Goal: Task Accomplishment & Management: Use online tool/utility

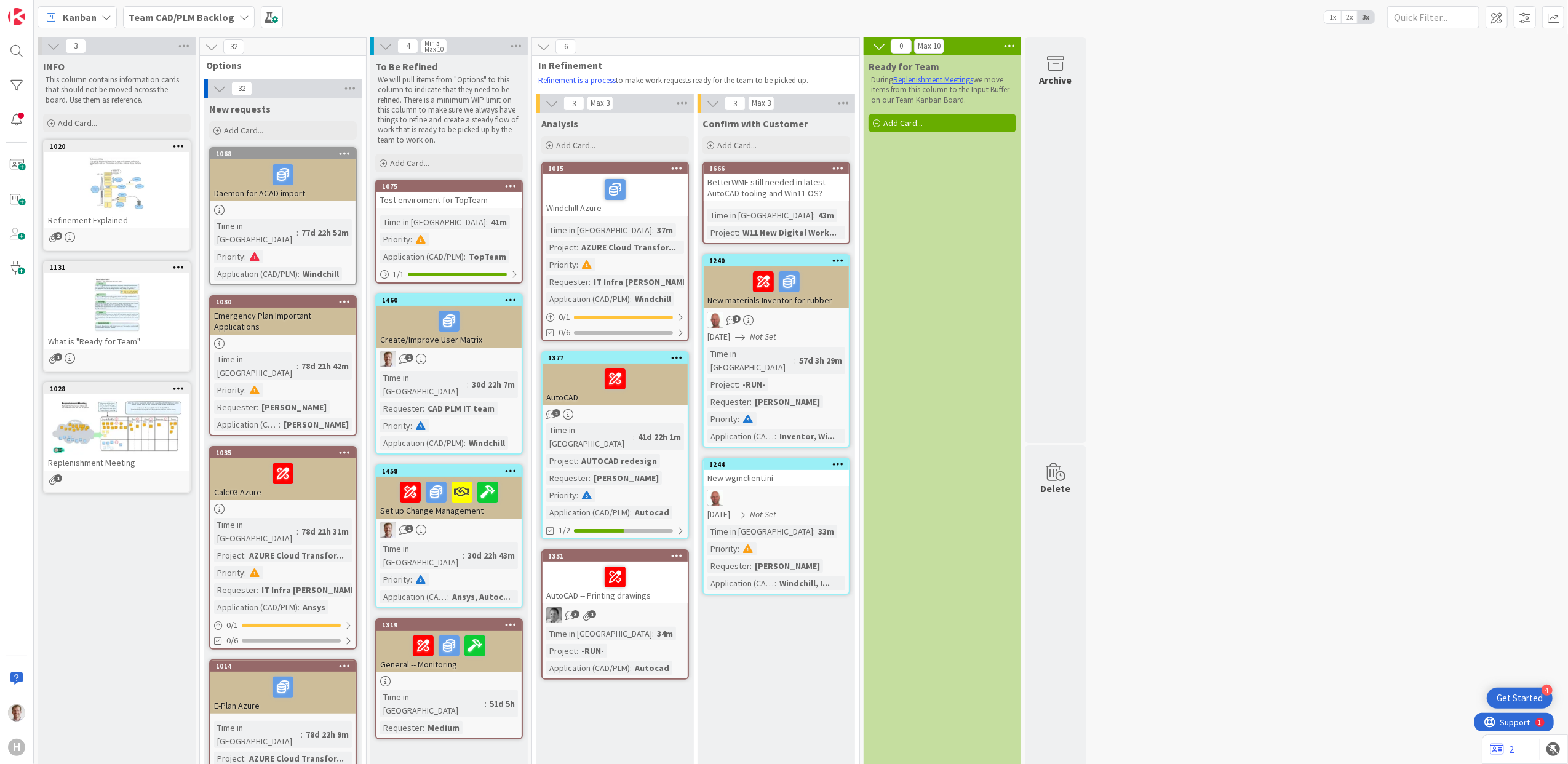
click at [70, 17] on span "Kanban" at bounding box center [80, 17] width 34 height 15
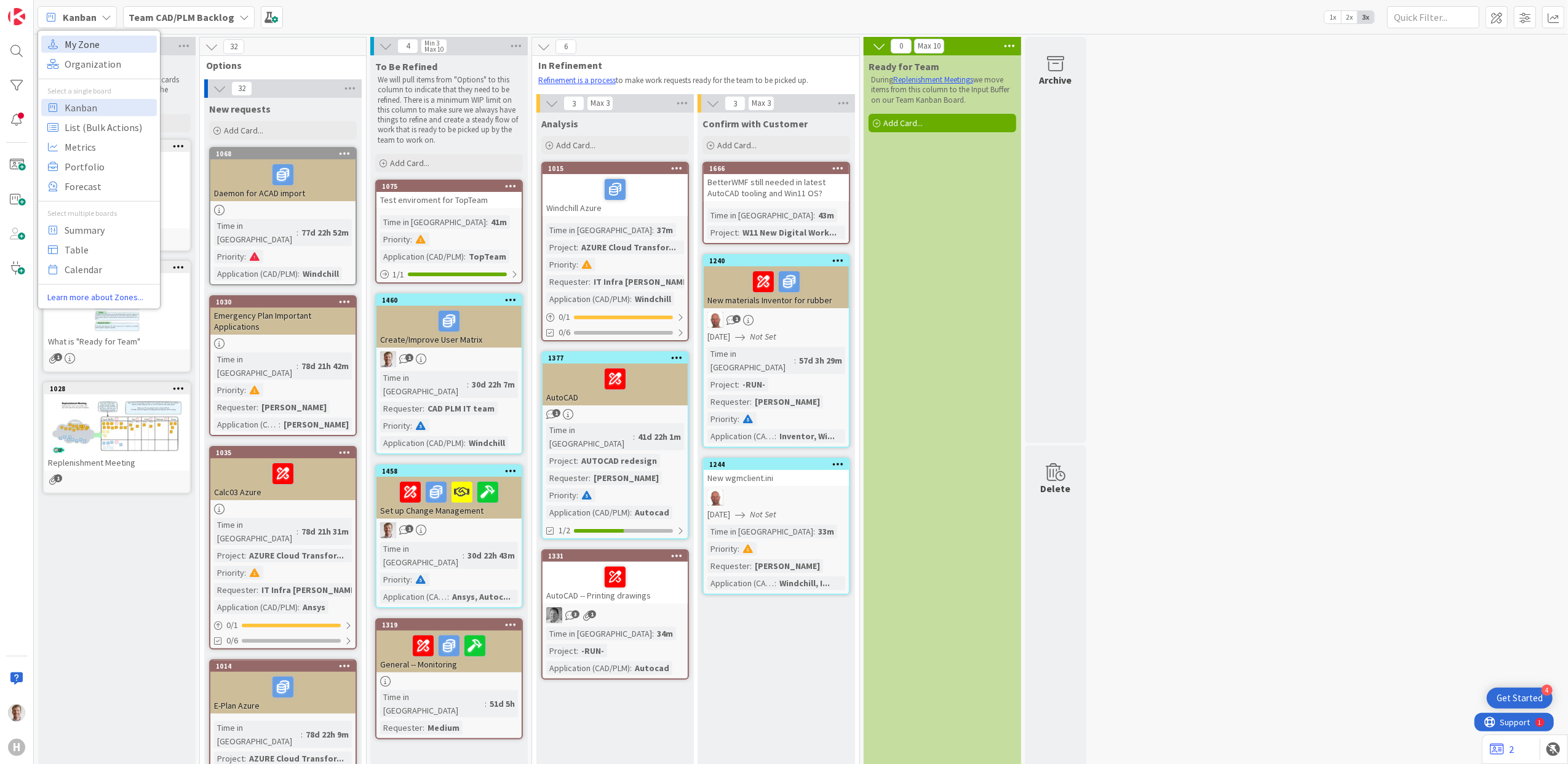
click at [103, 43] on span "My Zone" at bounding box center [109, 44] width 89 height 19
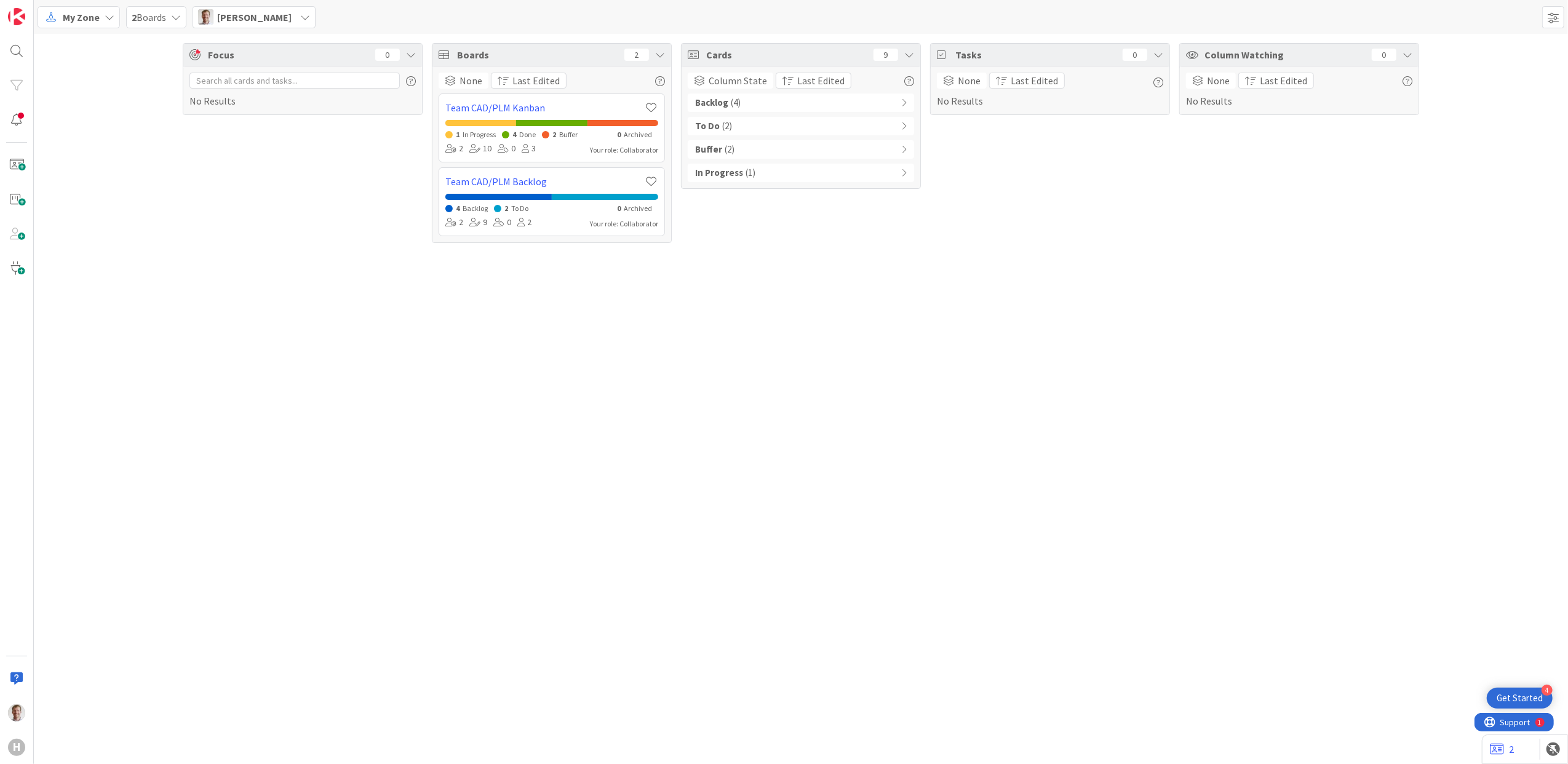
click at [874, 106] on div "Backlog ( 4 )" at bounding box center [801, 102] width 226 height 19
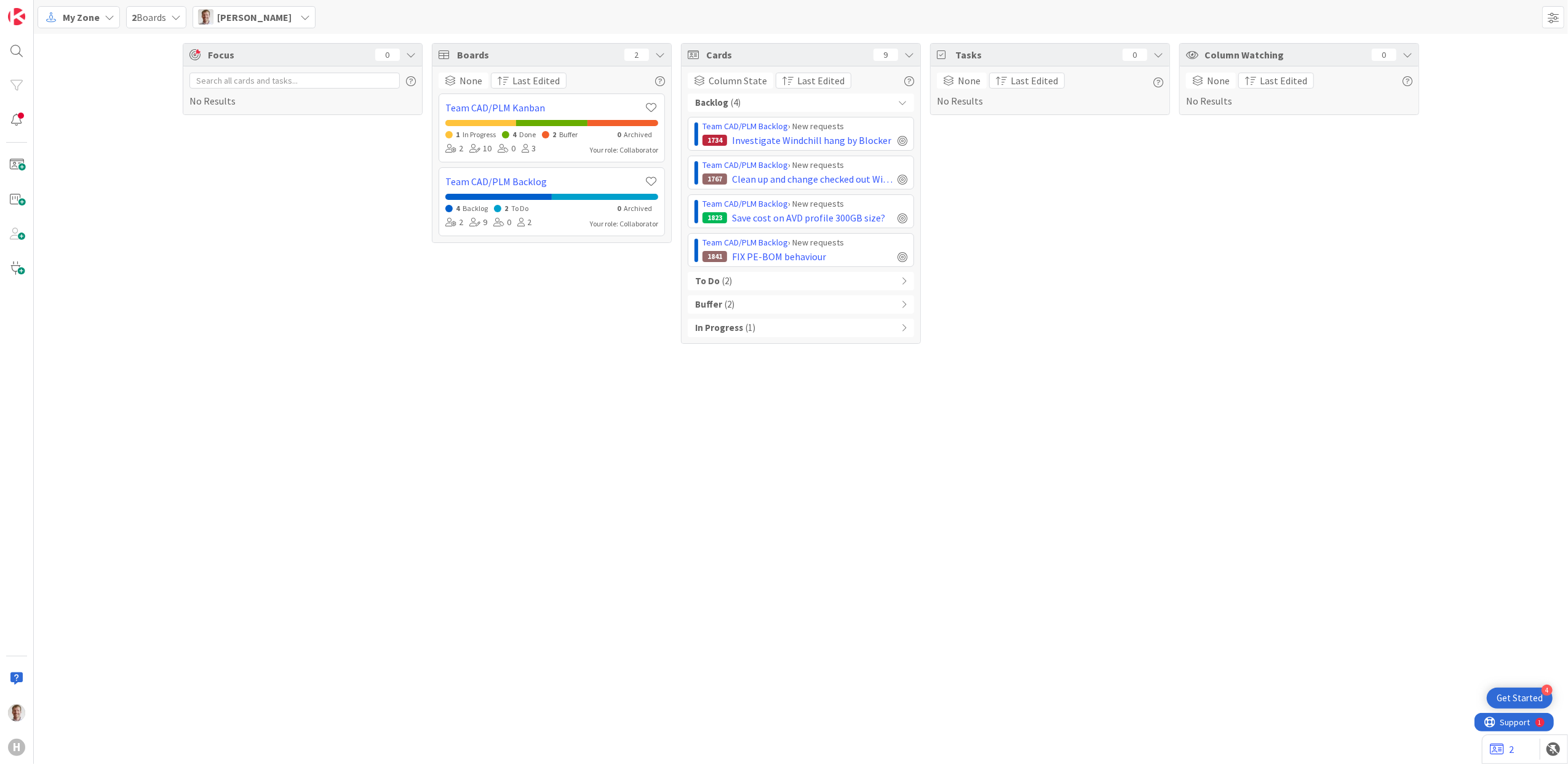
click at [843, 281] on div "To Do ( 2 )" at bounding box center [801, 281] width 226 height 19
click at [806, 389] on div "Buffer ( 2 )" at bounding box center [801, 382] width 226 height 19
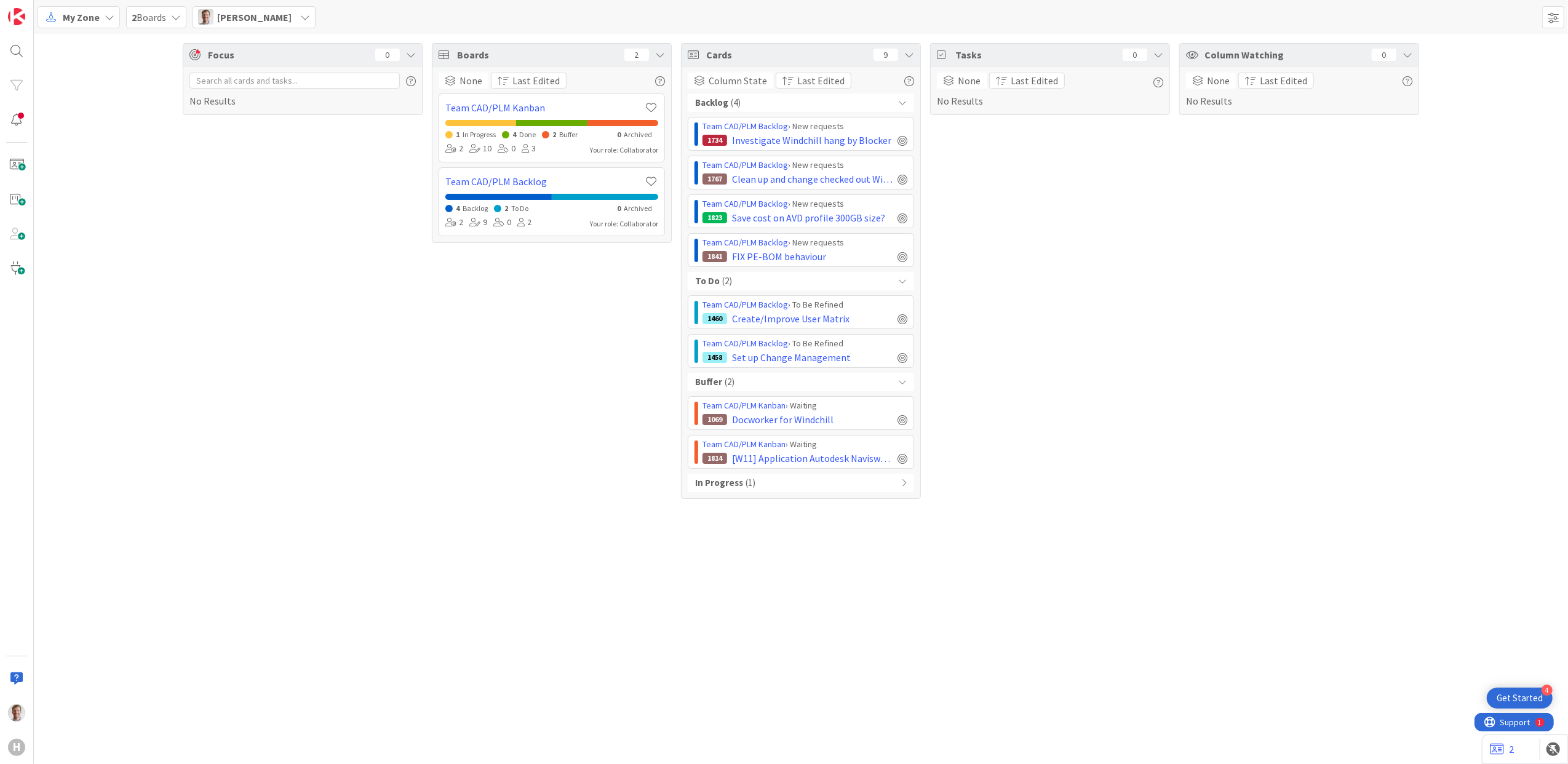
click at [794, 492] on div "In Progress ( 1 )" at bounding box center [801, 483] width 226 height 19
click at [852, 415] on div "1069 Docworker for Windchill" at bounding box center [805, 420] width 205 height 15
click at [777, 417] on span "Docworker for Windchill" at bounding box center [783, 420] width 102 height 15
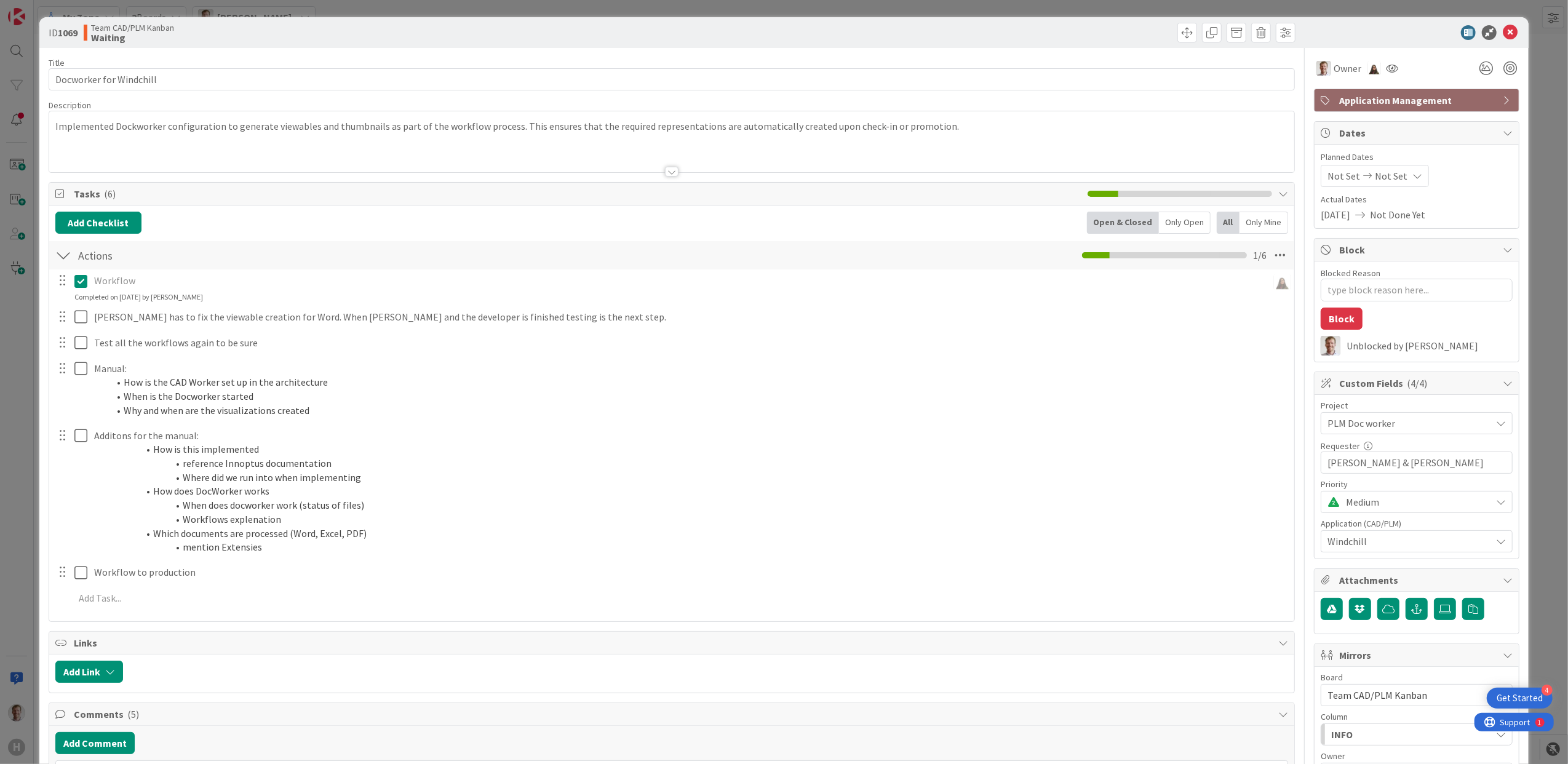
type textarea "x"
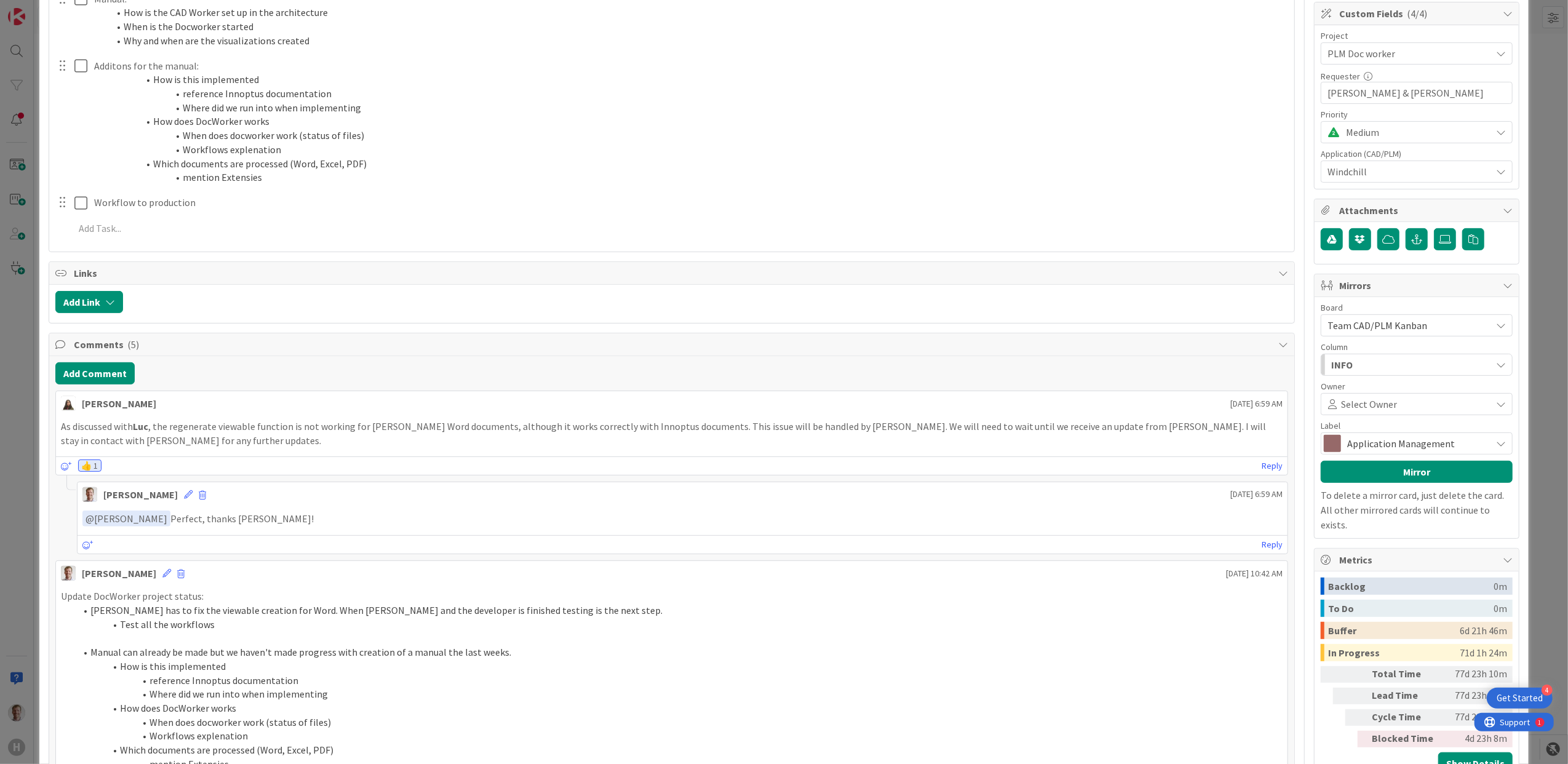
scroll to position [410, 0]
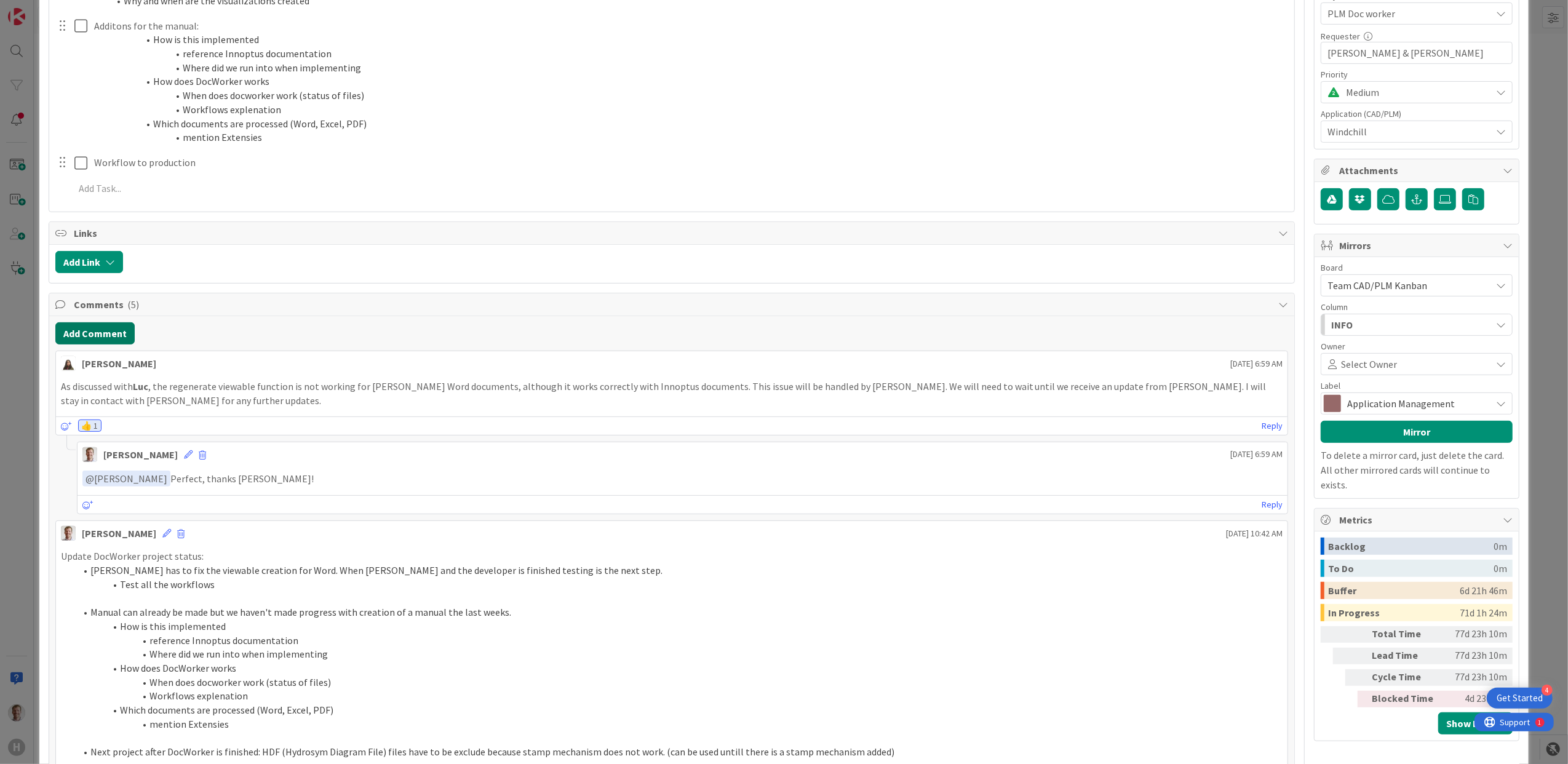
click at [84, 336] on button "Add Comment" at bounding box center [95, 333] width 80 height 22
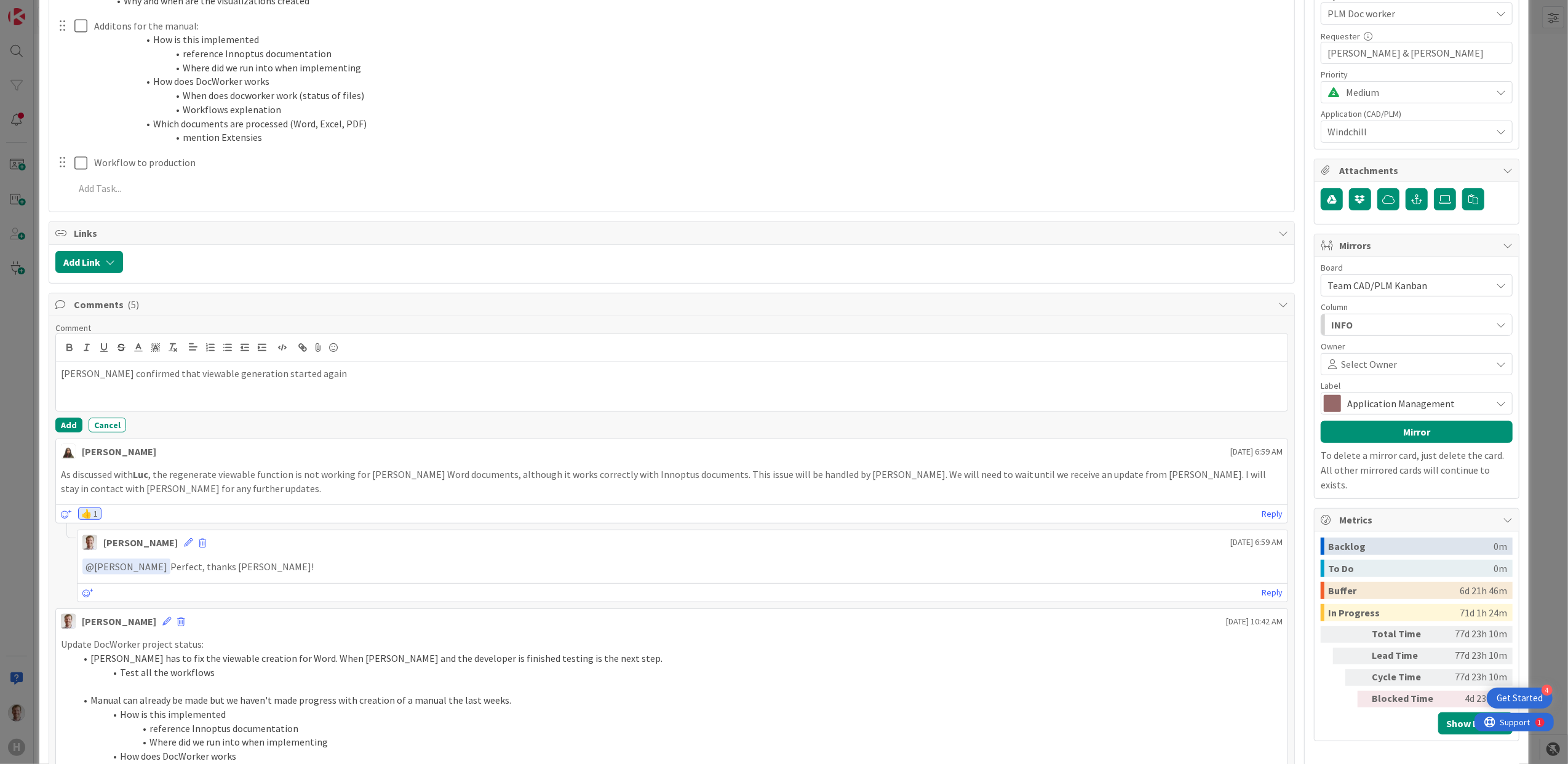
type textarea "x"
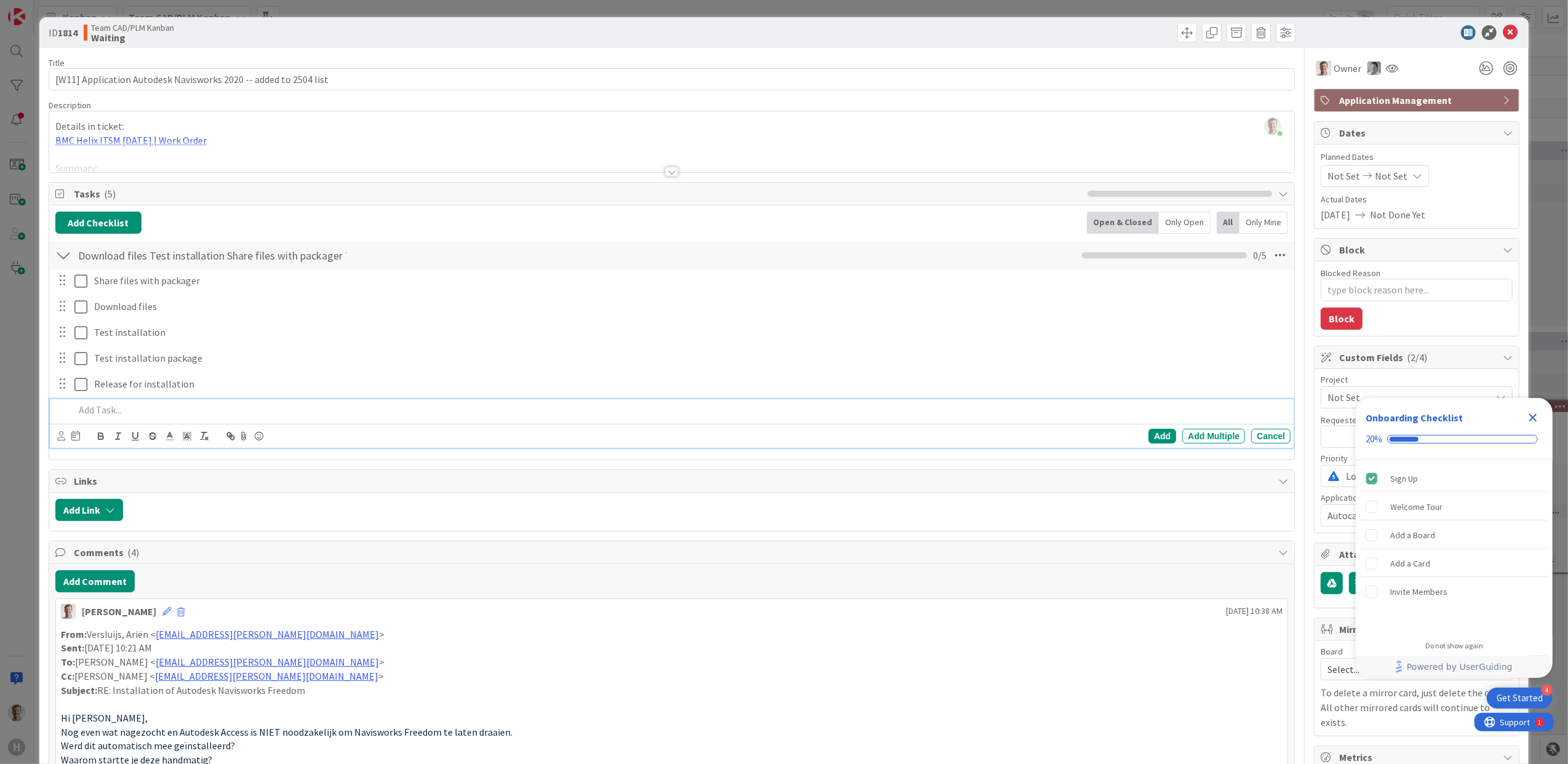
click at [392, 40] on div "Team CAD/PLM Kanban Waiting" at bounding box center [376, 32] width 586 height 19
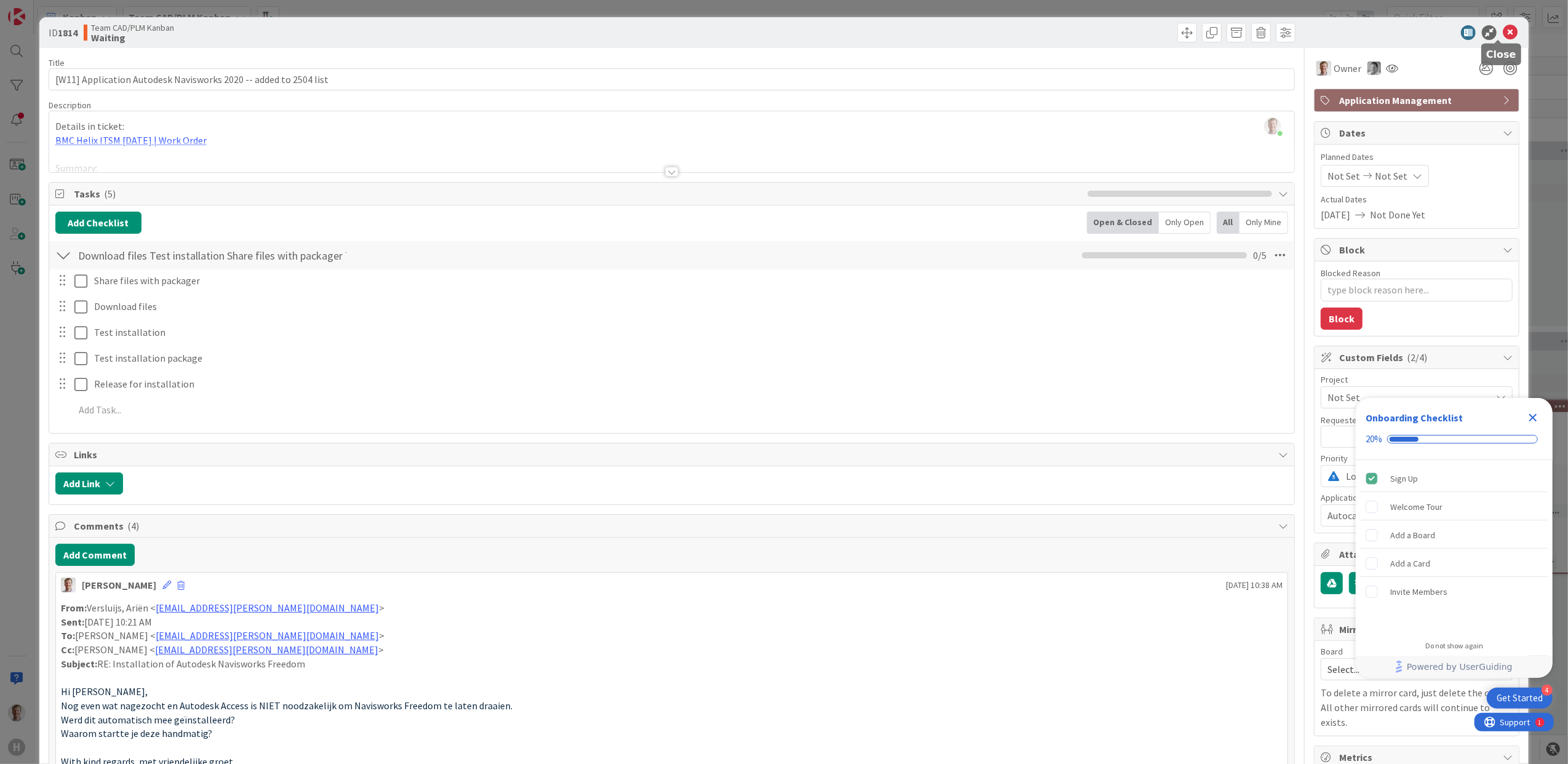
click at [1504, 31] on icon at bounding box center [1511, 32] width 15 height 15
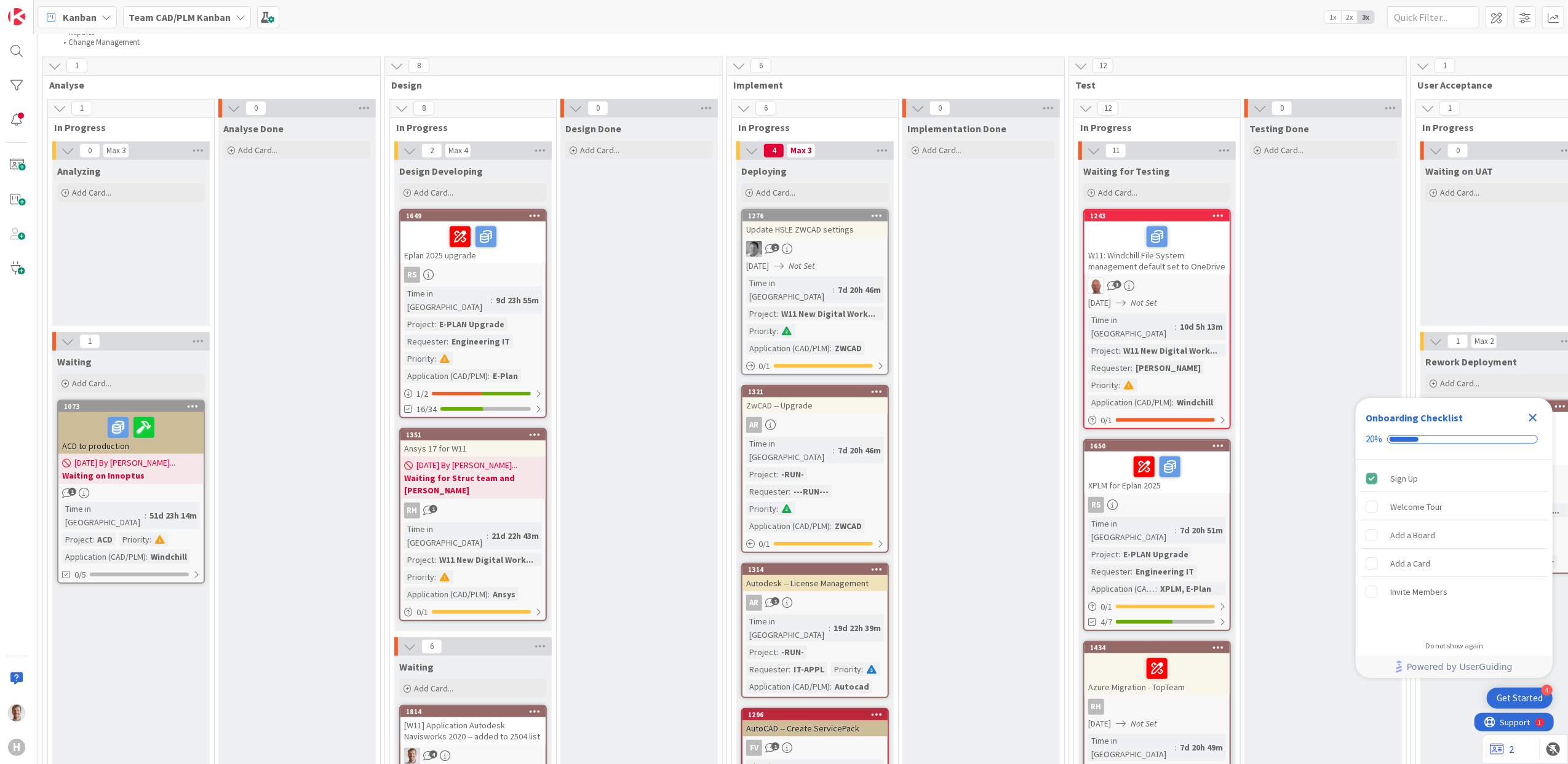
click at [323, 27] on div "Kanban Team CAD/PLM Kanban 1x 2x 3x" at bounding box center [801, 17] width 1534 height 34
click at [198, 21] on b "Team CAD/PLM Kanban" at bounding box center [180, 17] width 102 height 12
click at [212, 168] on h4 "Team CAD/PLM Backlog" at bounding box center [221, 167] width 168 height 12
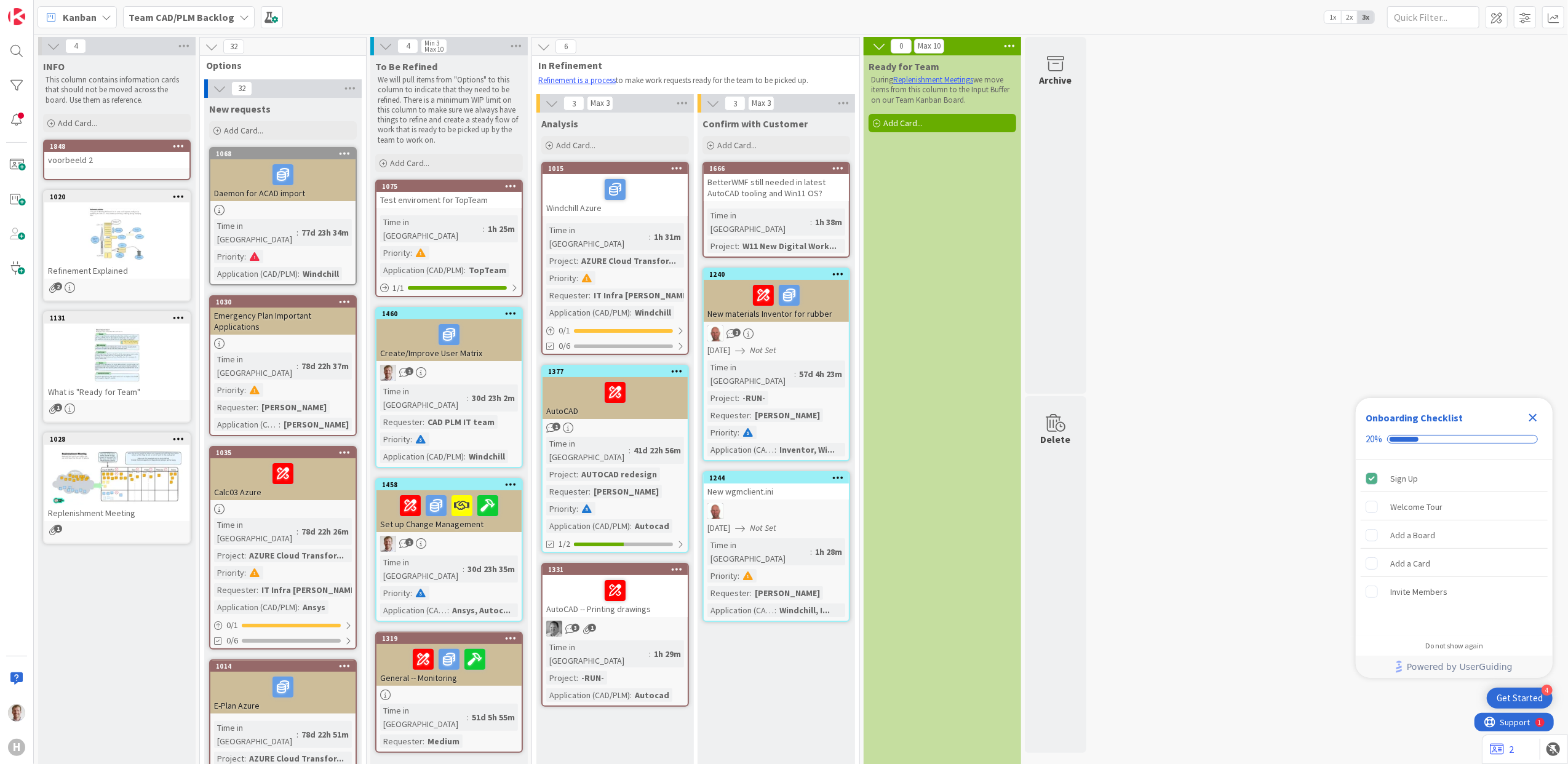
click at [87, 15] on span "Kanban" at bounding box center [80, 17] width 34 height 15
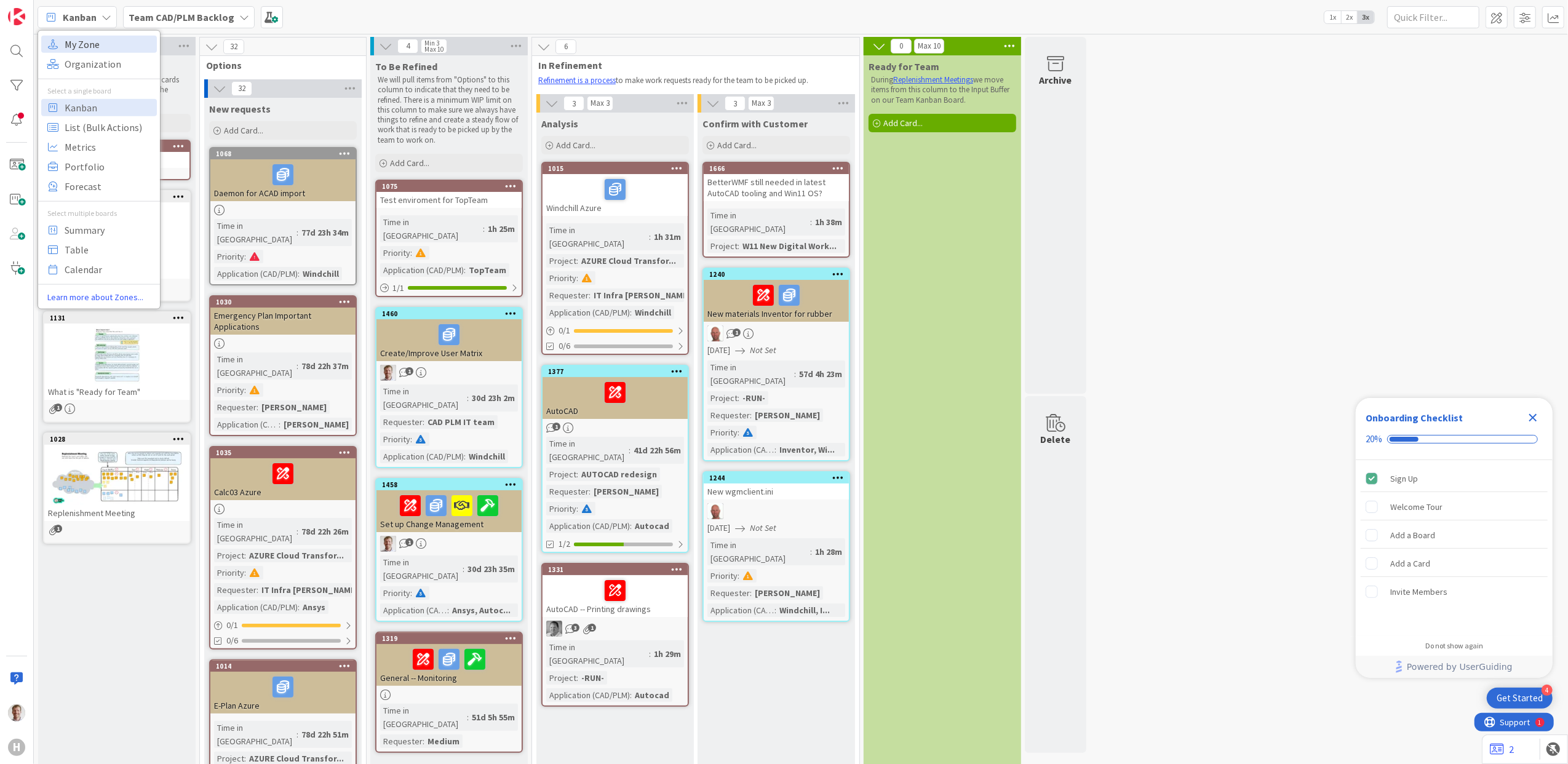
click at [84, 39] on span "My Zone" at bounding box center [109, 44] width 89 height 19
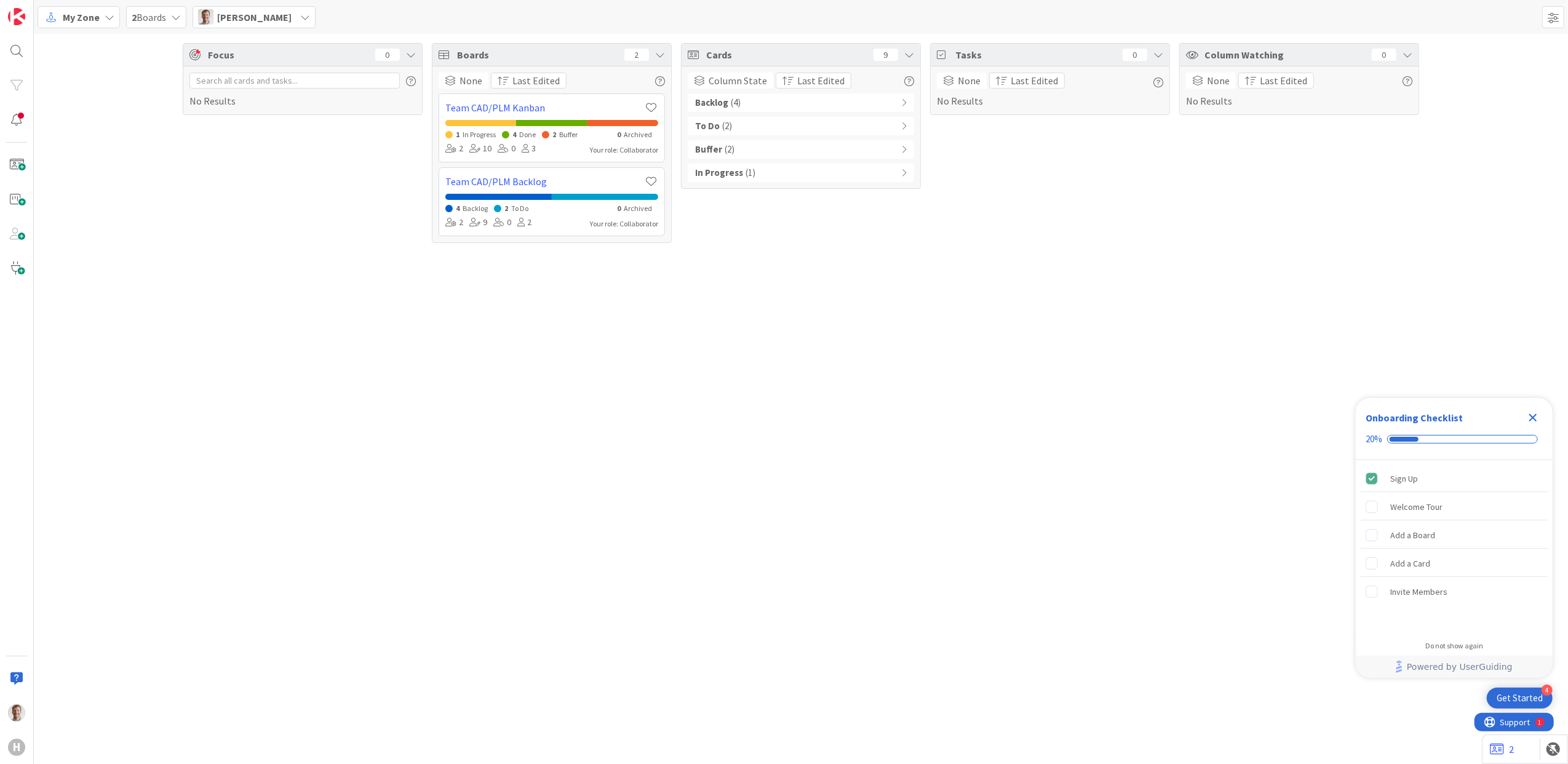
click at [816, 274] on div "Focus 0 No Results Boards 2 None Last Edited Team CAD/PLM Kanban 1 In Progress …" at bounding box center [801, 399] width 1534 height 730
click at [759, 107] on div "Backlog ( 4 )" at bounding box center [801, 102] width 226 height 19
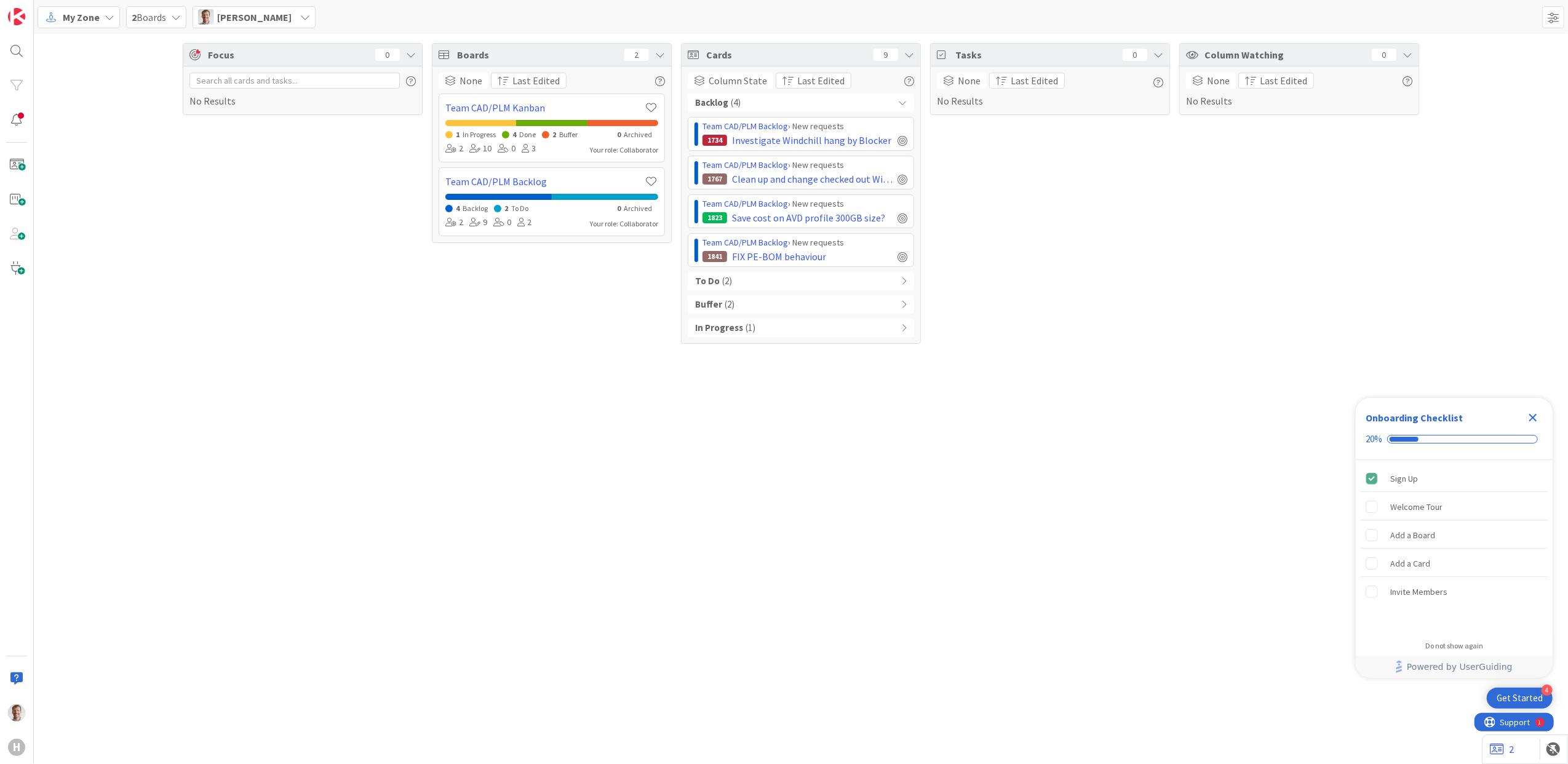
click at [821, 249] on div "Team CAD/PLM Backlog › New requests" at bounding box center [805, 243] width 205 height 13
click at [803, 256] on span "FIX PE-BOM behaviour" at bounding box center [779, 256] width 94 height 15
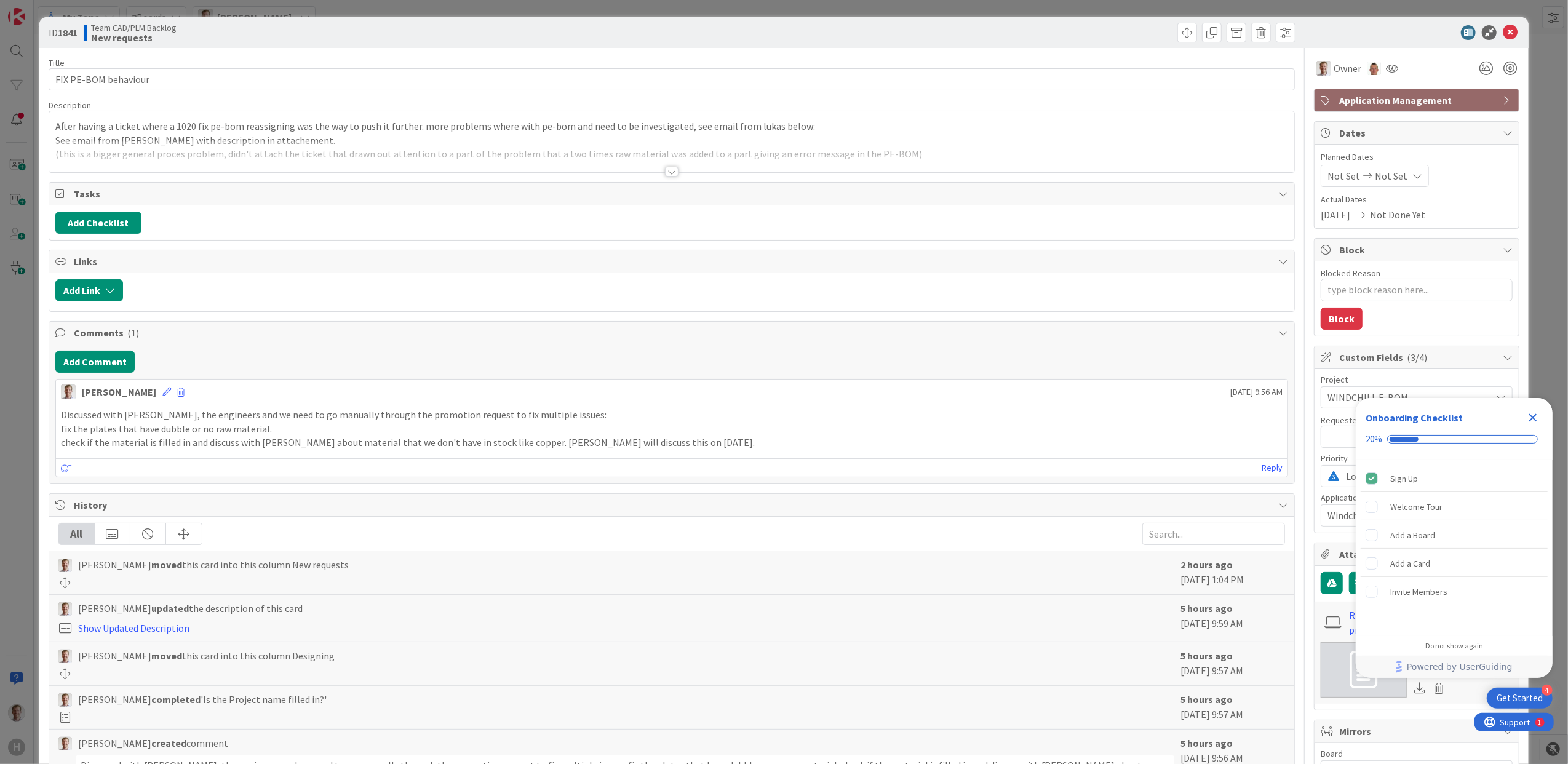
type textarea "x"
click at [101, 225] on button "Add Checklist" at bounding box center [98, 222] width 86 height 22
click at [147, 280] on input at bounding box center [156, 282] width 191 height 22
click at [157, 289] on input "Change" at bounding box center [156, 282] width 191 height 22
type input "Change Creator in workflow to Assignee"
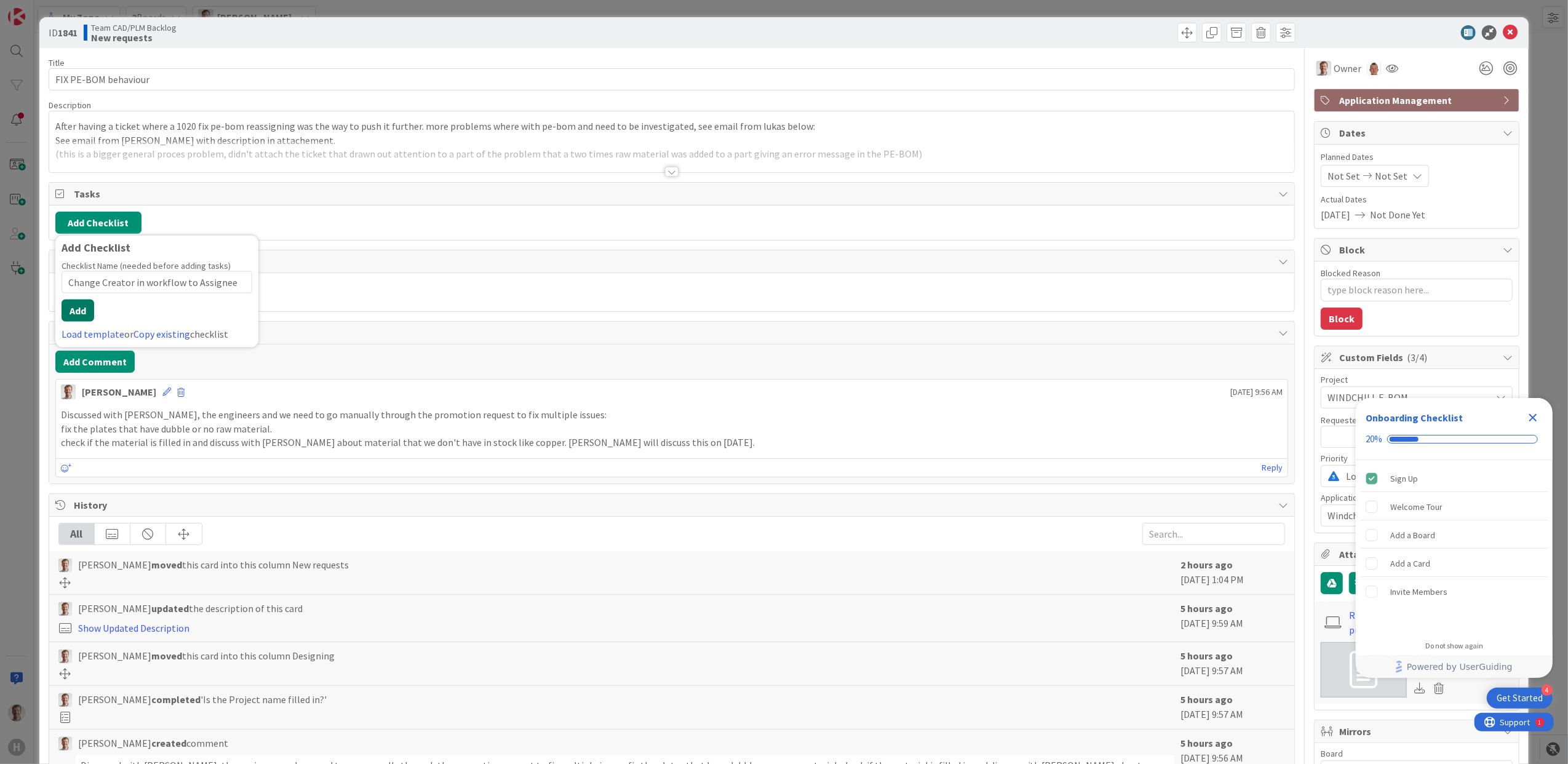
click at [75, 308] on button "Add" at bounding box center [77, 310] width 32 height 22
type textarea "x"
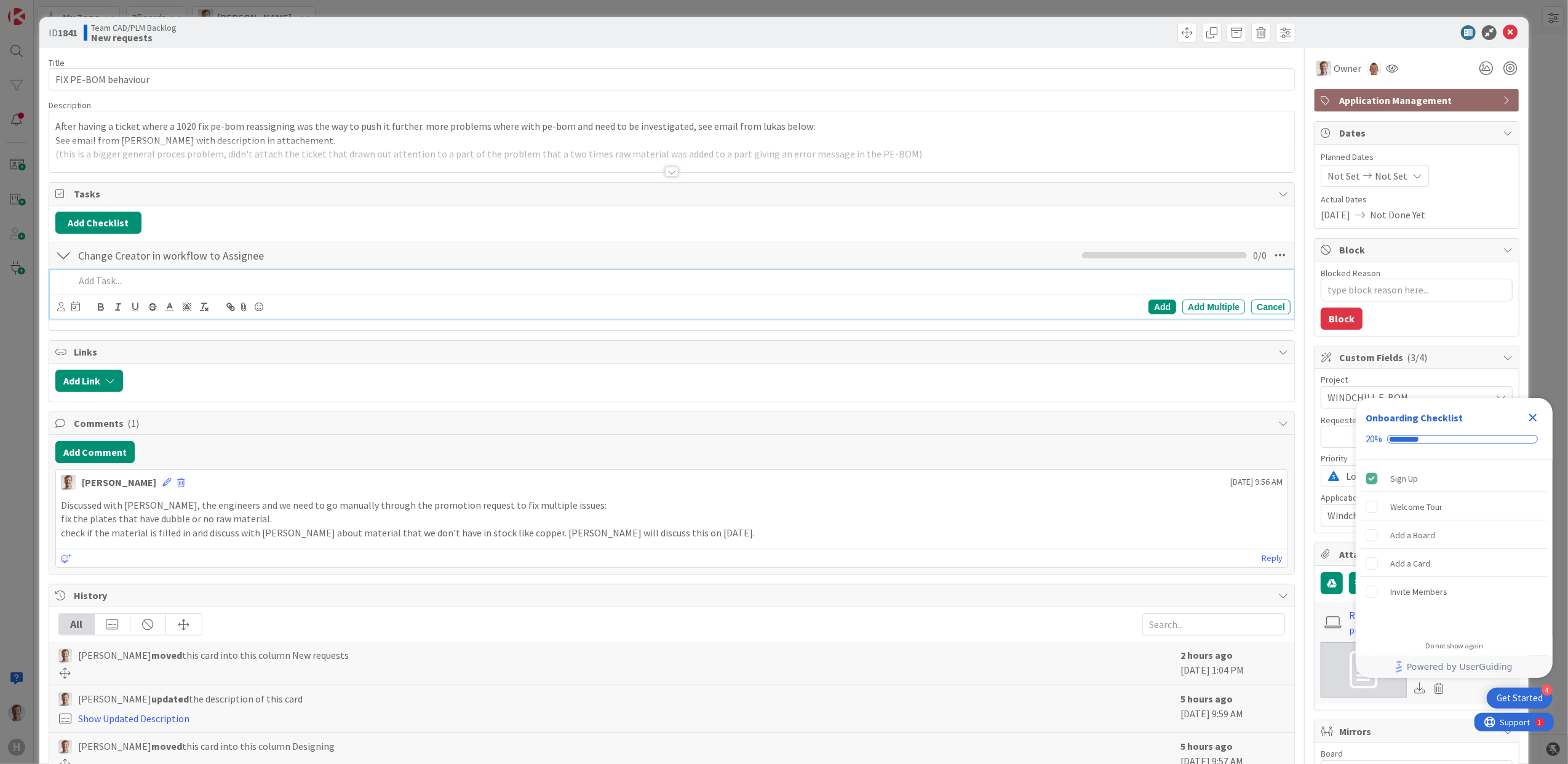
click at [148, 275] on div at bounding box center [680, 280] width 1222 height 22
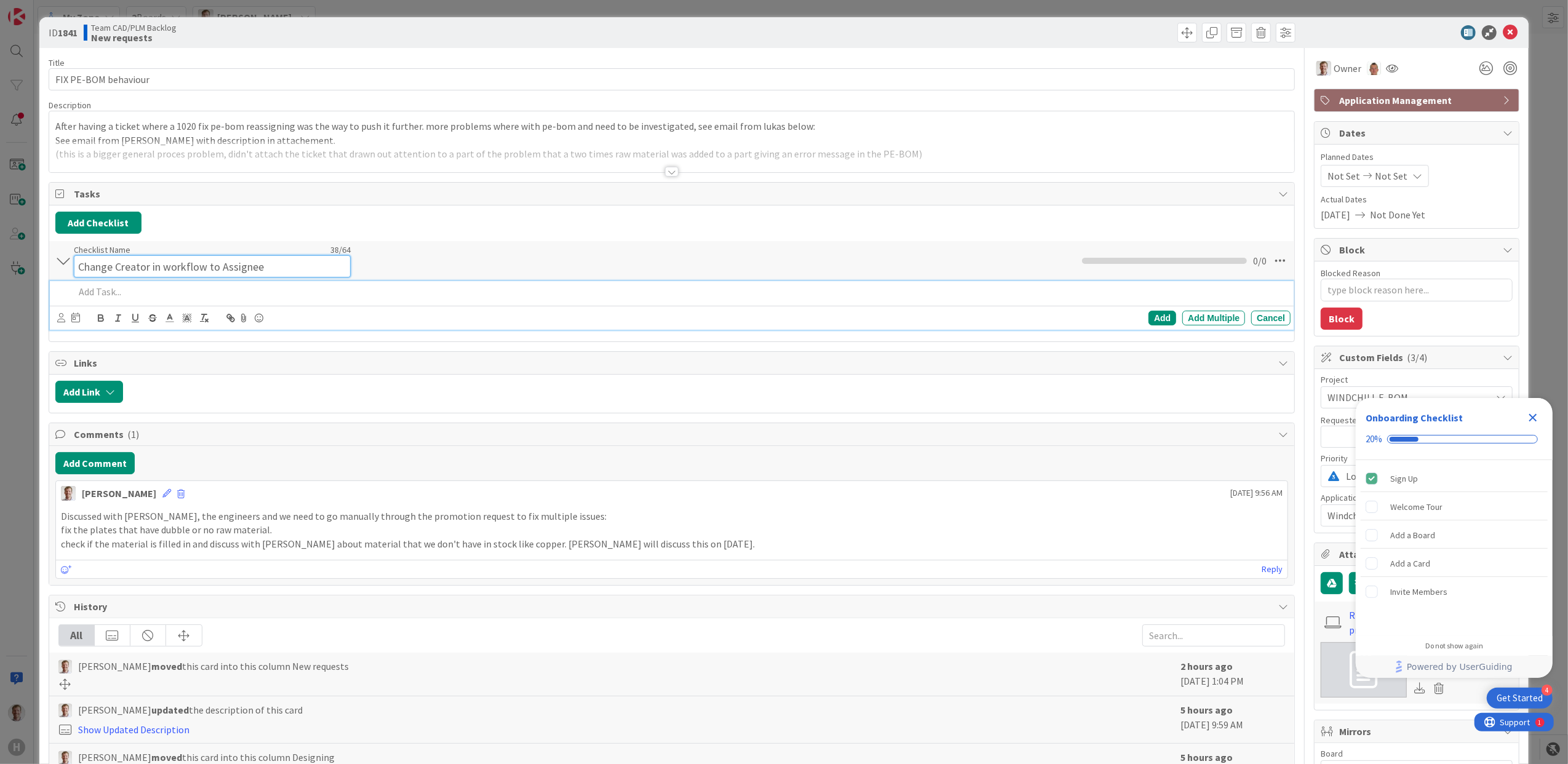
click at [281, 260] on input "Change Creator in workflow to Assignee" at bounding box center [213, 266] width 277 height 22
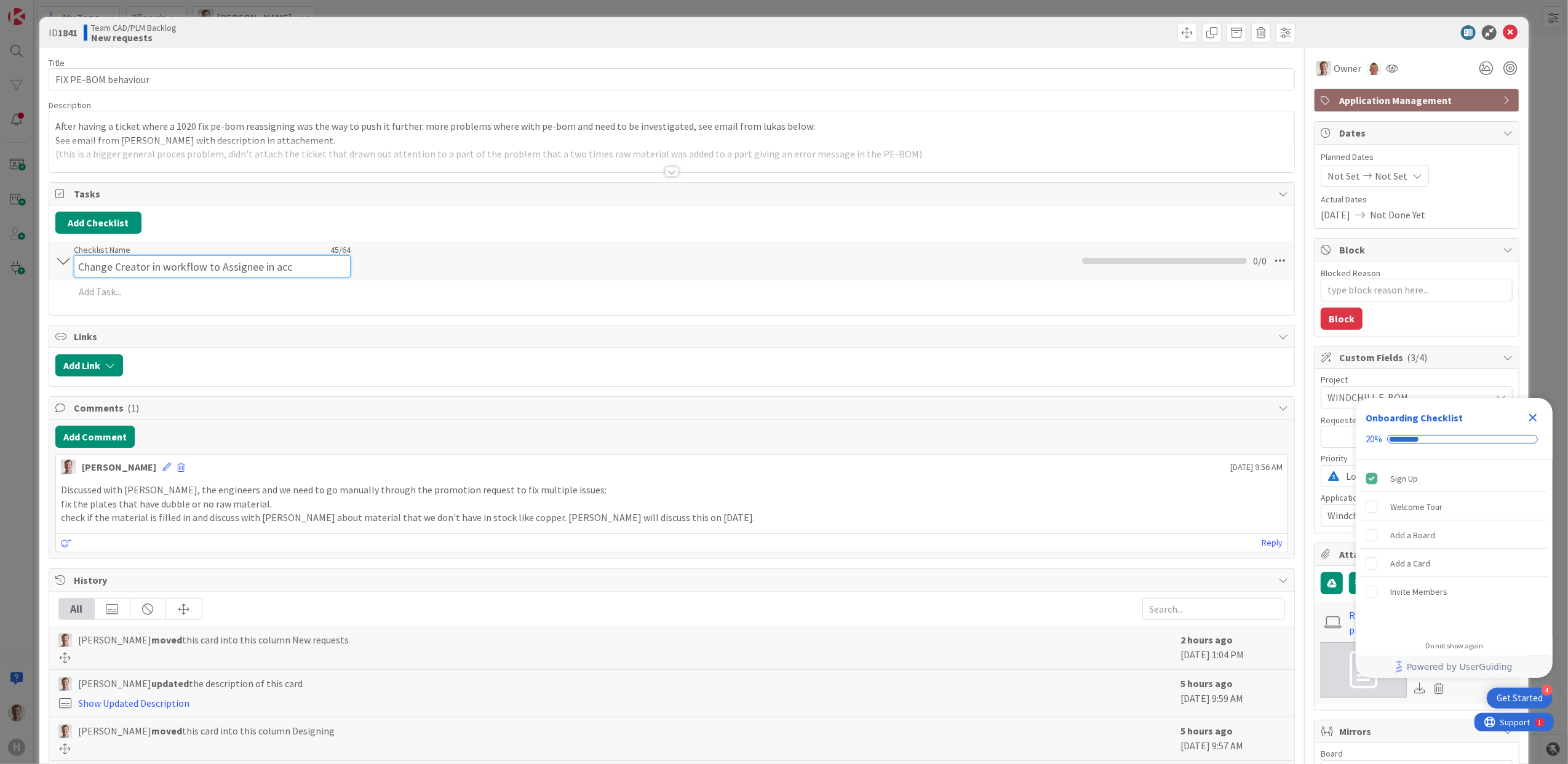
type input "Change Creator in workflow to Assignee in acc"
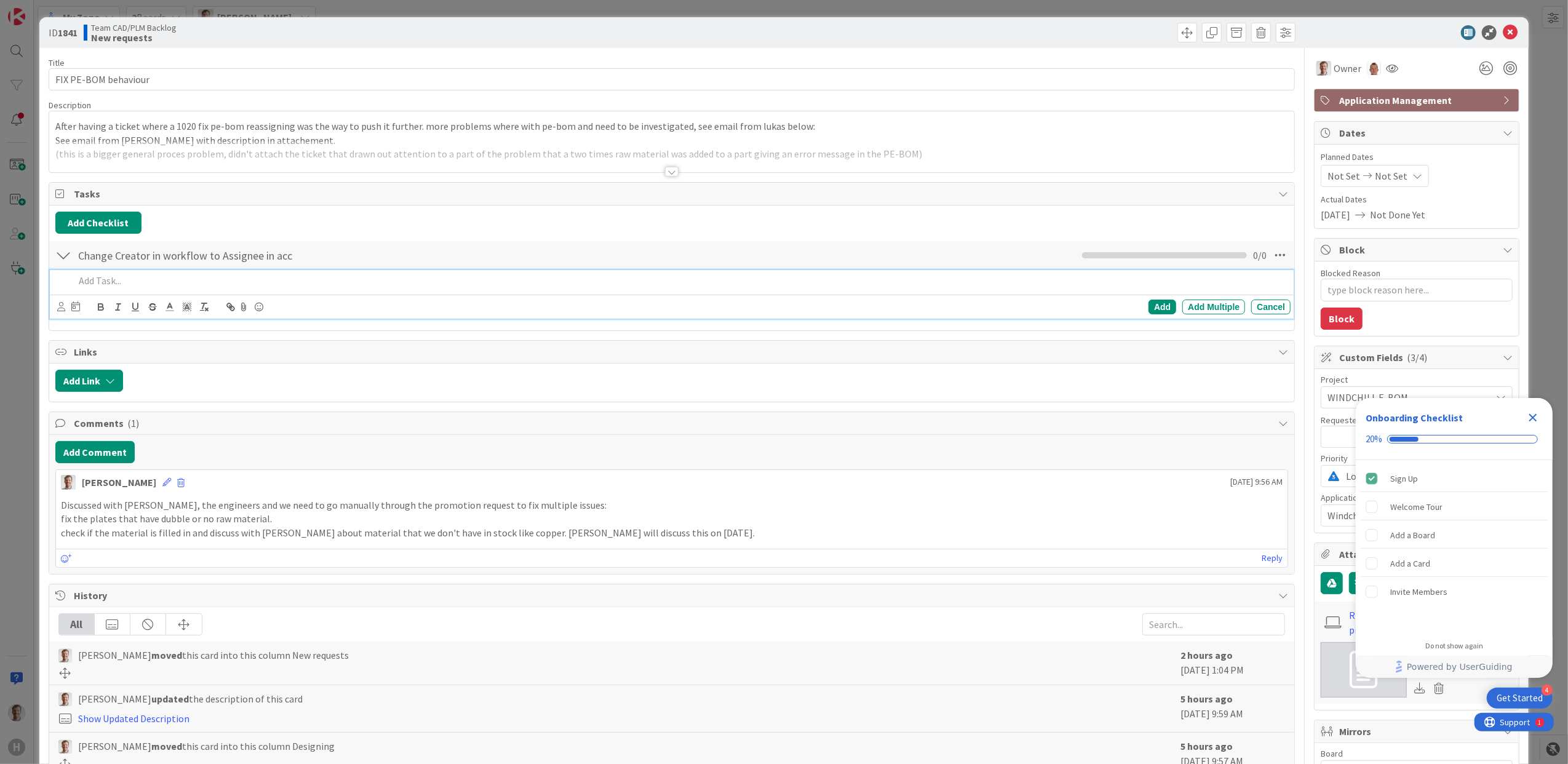
click at [137, 298] on div "Add Add Multiple Cancel" at bounding box center [672, 294] width 1245 height 48
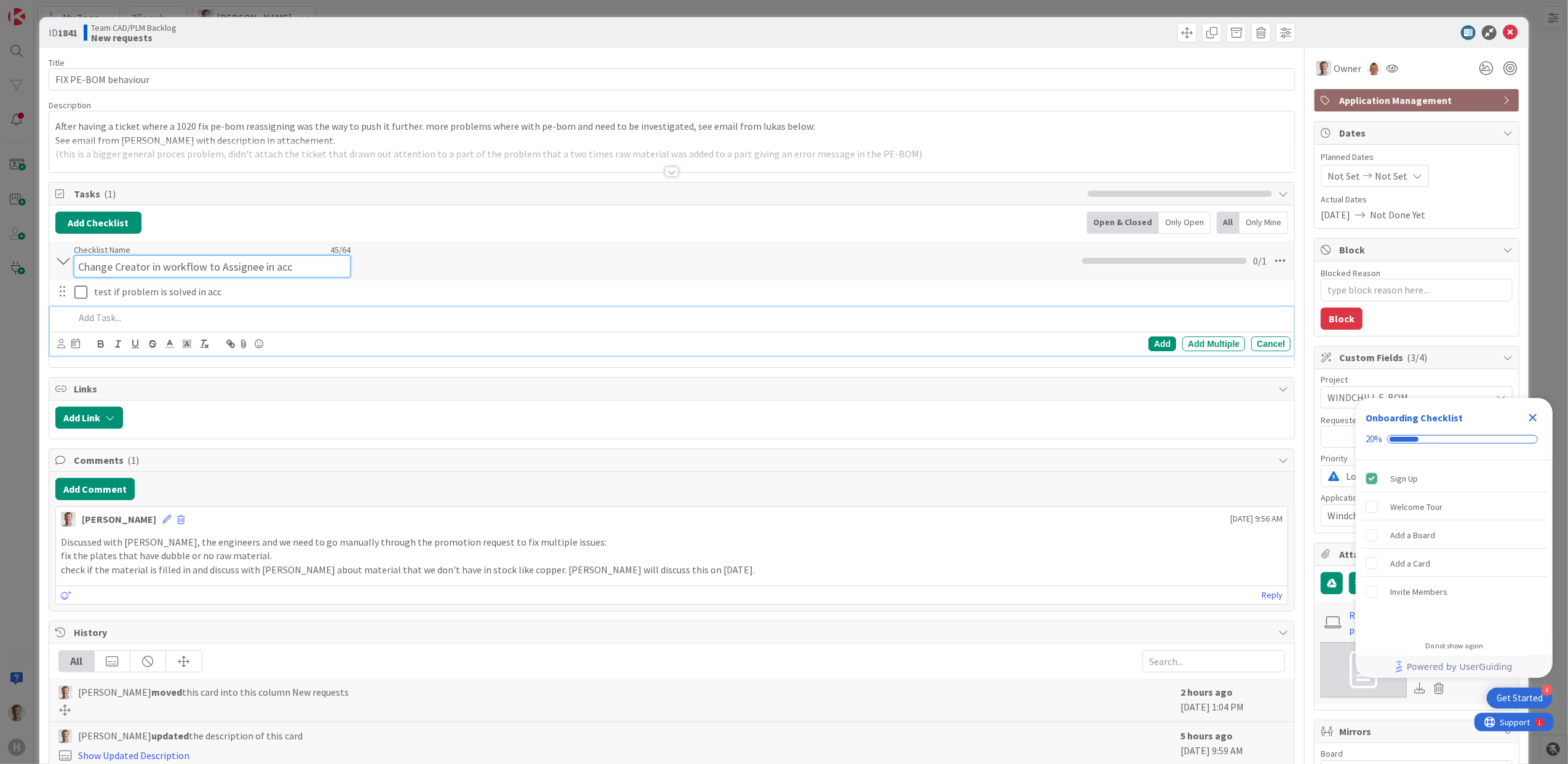
drag, startPoint x: 301, startPoint y: 260, endPoint x: 53, endPoint y: 267, distance: 248.1
click at [55, 266] on div "Change Creator in workflow to Assignee in acc Checklist Name 45 / 64 Change Cre…" at bounding box center [672, 260] width 1246 height 39
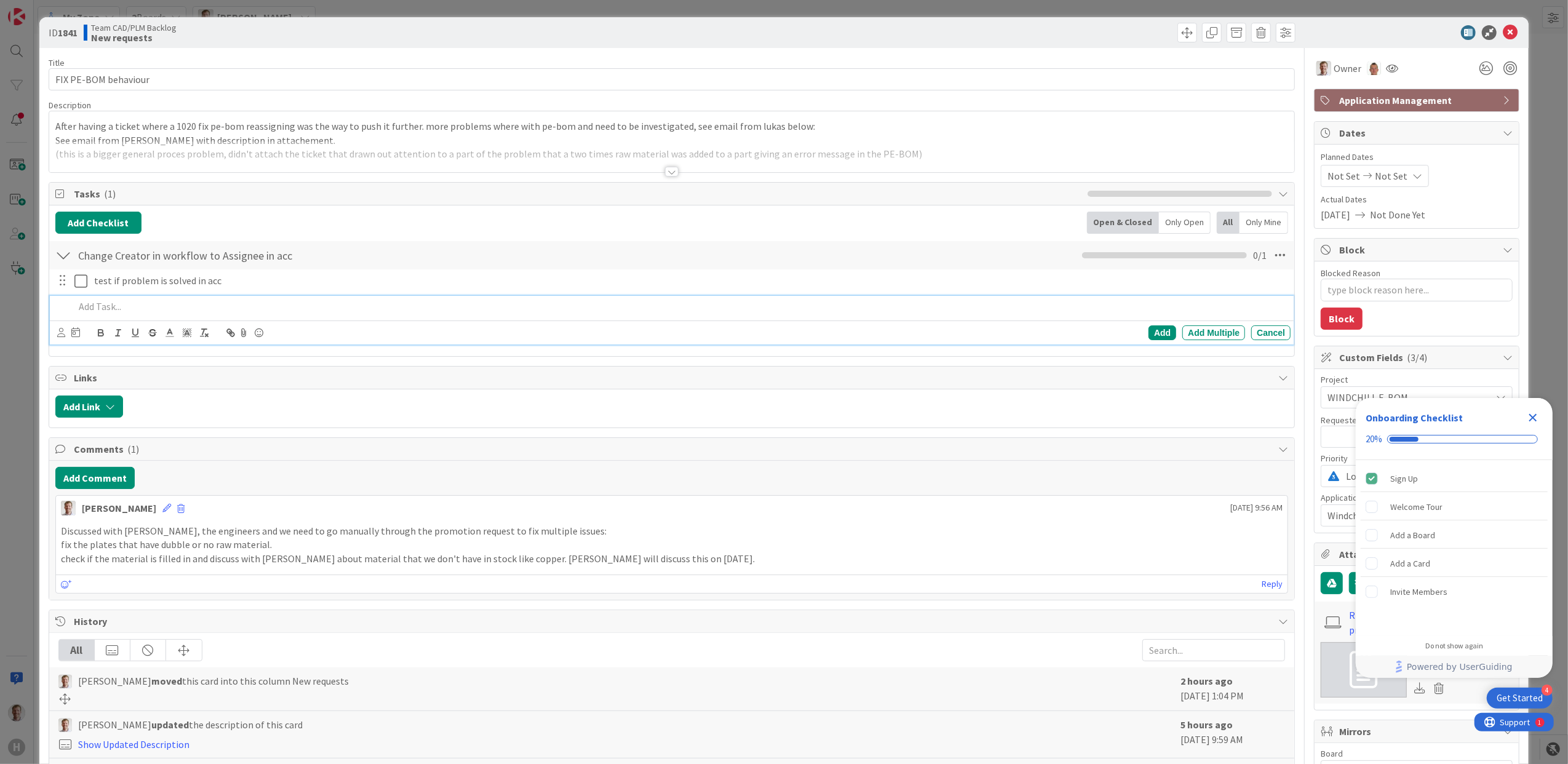
click at [143, 313] on p at bounding box center [680, 307] width 1212 height 15
click at [1152, 334] on div "Add" at bounding box center [1163, 333] width 27 height 15
type textarea "x"
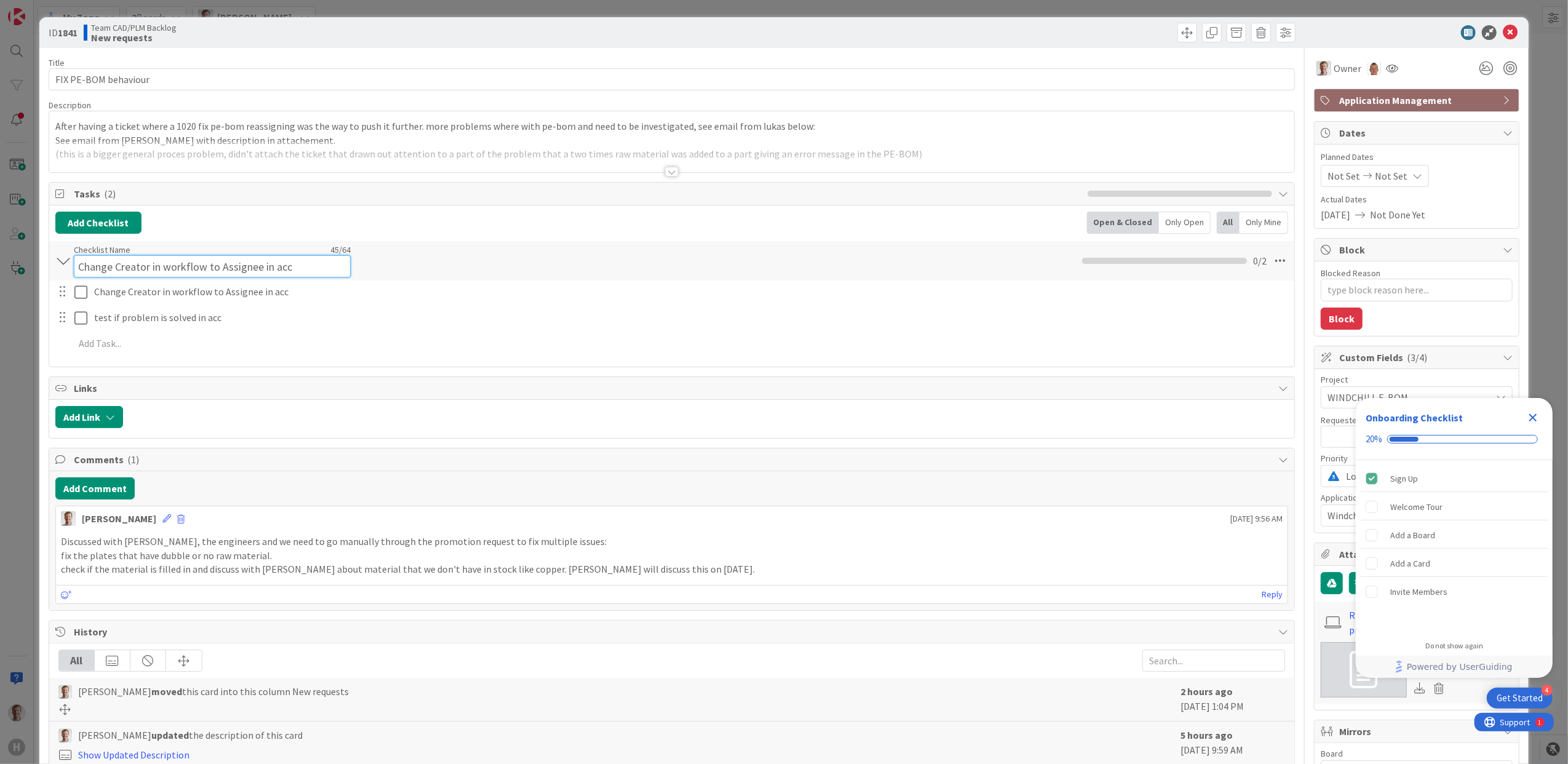
click at [213, 252] on div "Checklist Name 45 / 64 Change Creator in workflow to Assignee in acc" at bounding box center [213, 260] width 277 height 33
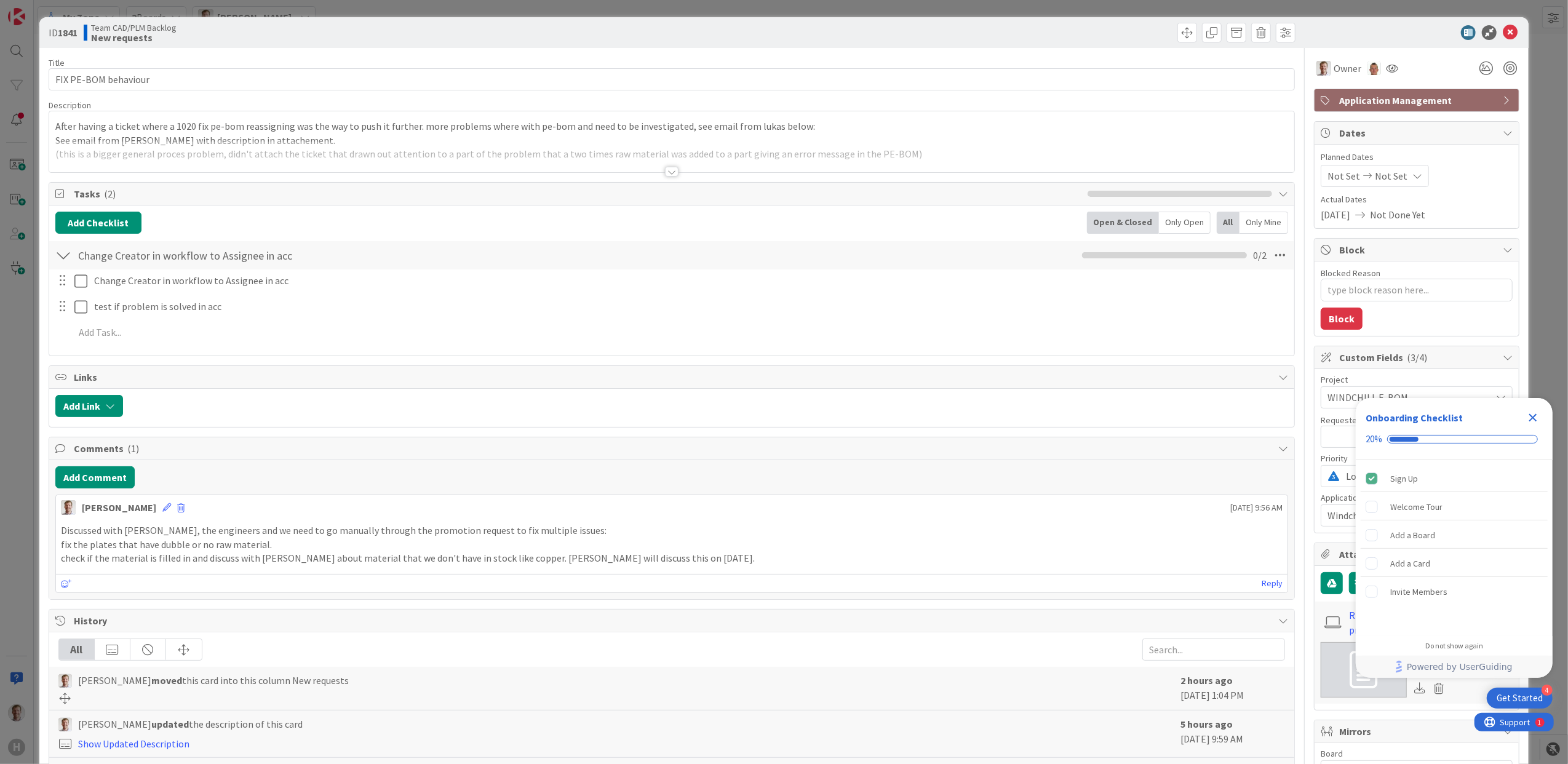
click at [213, 252] on div "Checklist Name 45 / 64 Change Creator in workflow to Assignee in acc" at bounding box center [213, 255] width 277 height 22
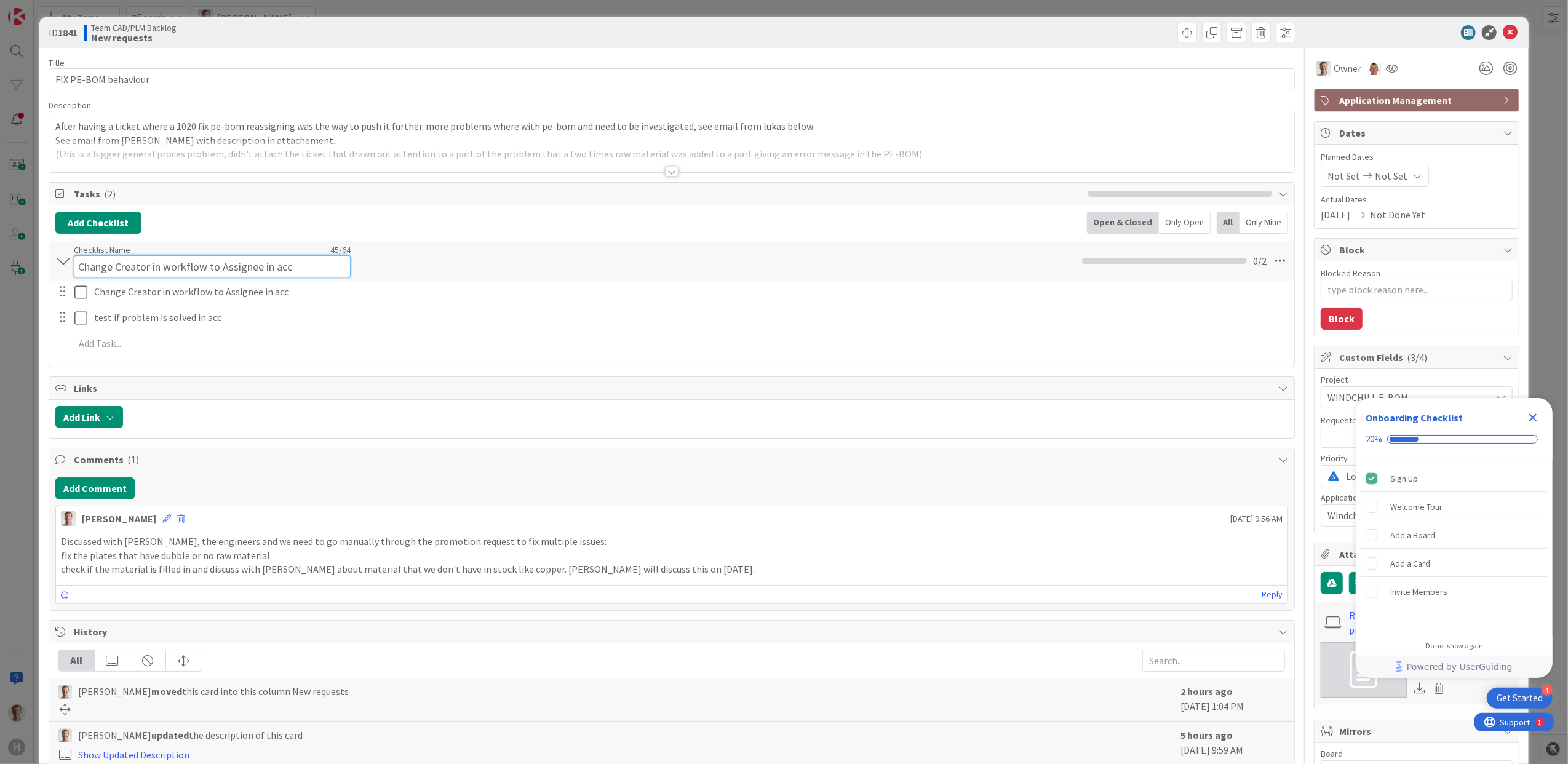
click at [287, 252] on div "Checklist Name 45 / 64 Change Creator in workflow to Assignee in acc" at bounding box center [213, 260] width 277 height 33
drag, startPoint x: 325, startPoint y: 264, endPoint x: 262, endPoint y: 272, distance: 63.5
click at [262, 272] on input "Change Creator in workflow to Assignee in acc" at bounding box center [213, 266] width 277 height 22
type input "Change Creator in workflow to Assignee"
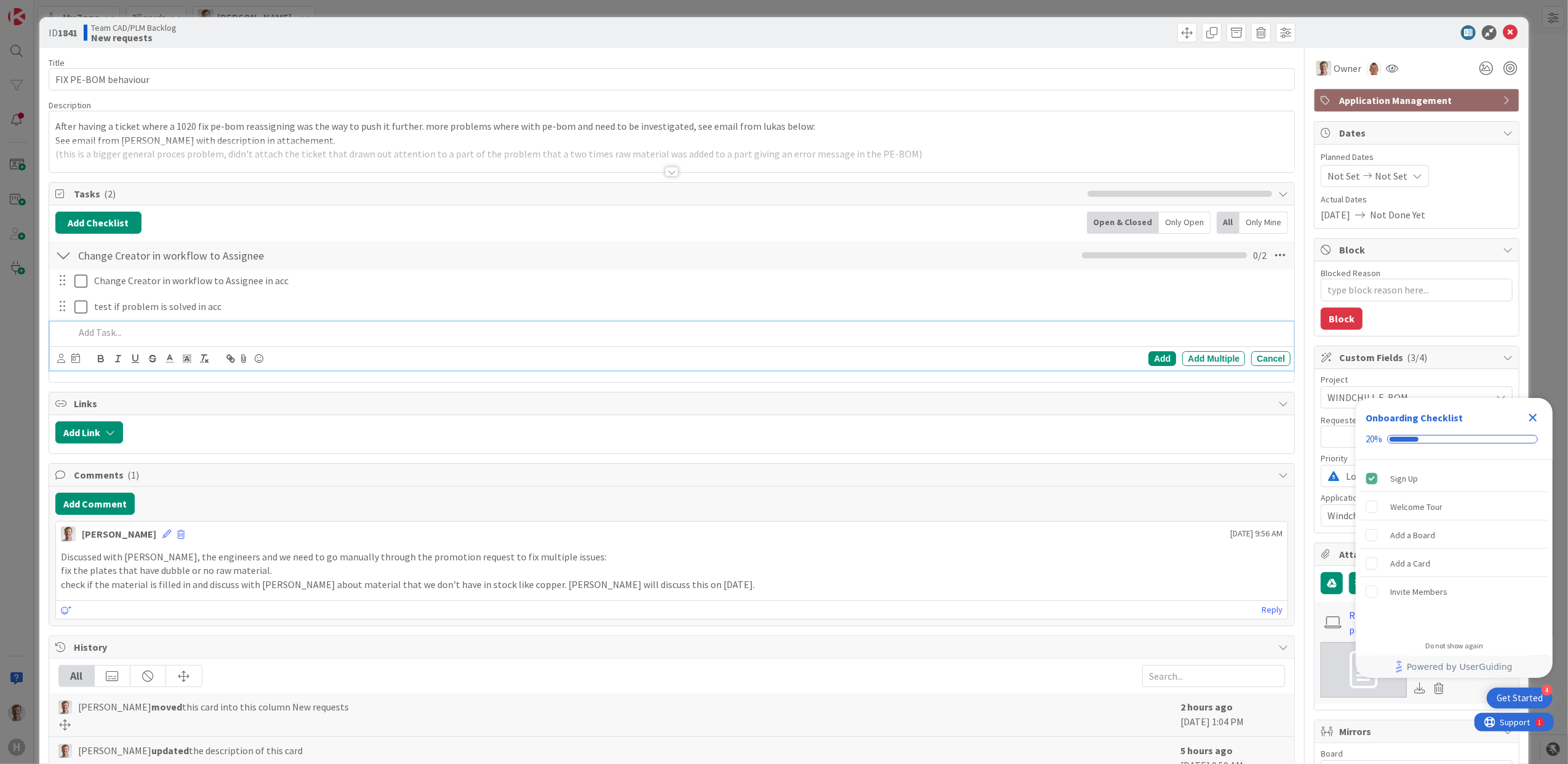
click at [275, 336] on div at bounding box center [680, 332] width 1222 height 22
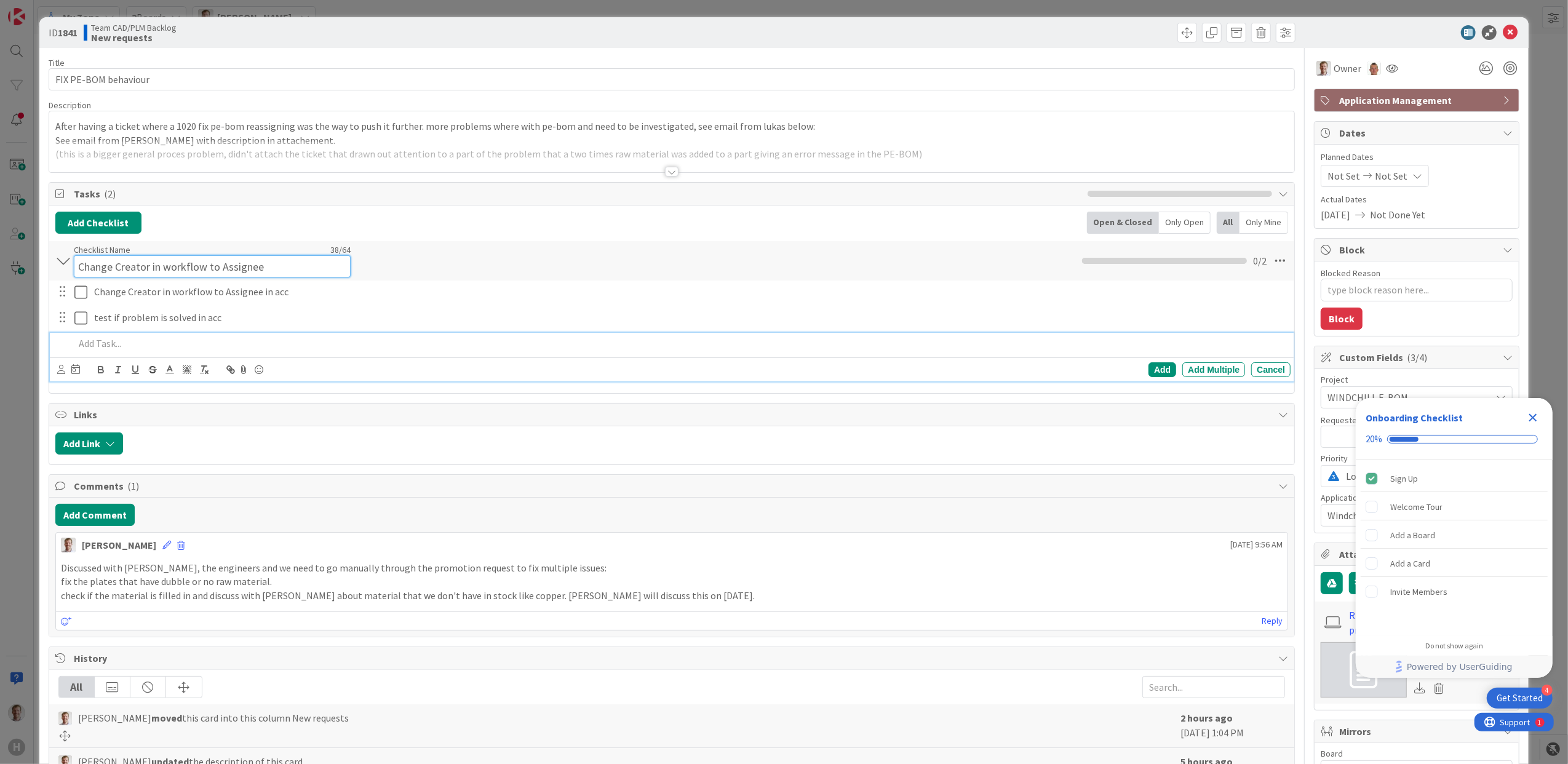
click at [75, 247] on div "Checklist Name 38 / 64 Change Creator in workflow to Assignee" at bounding box center [213, 260] width 277 height 33
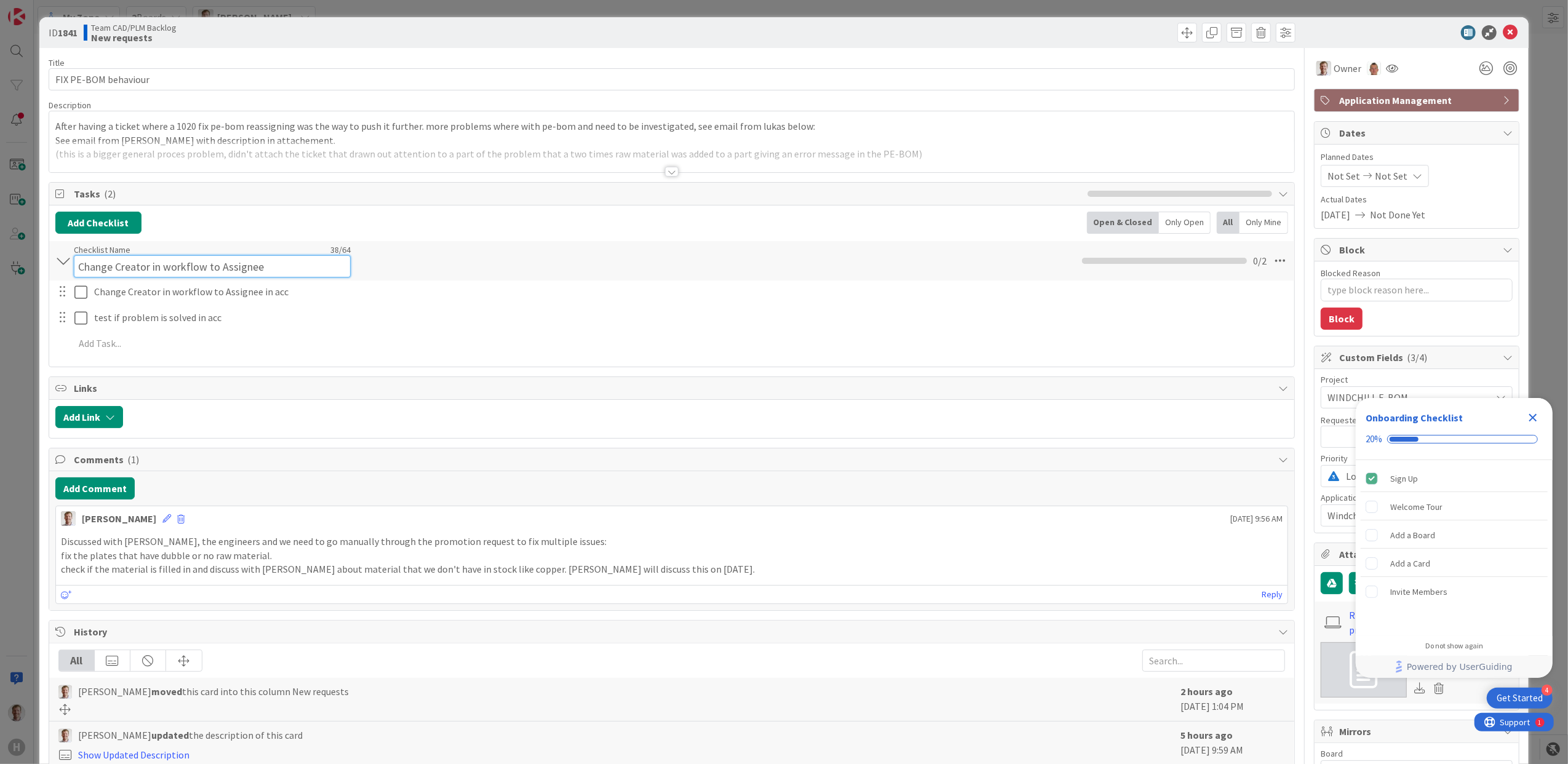
type textarea "x"
type input "For point 3: Change Creator in workflow to Assignee"
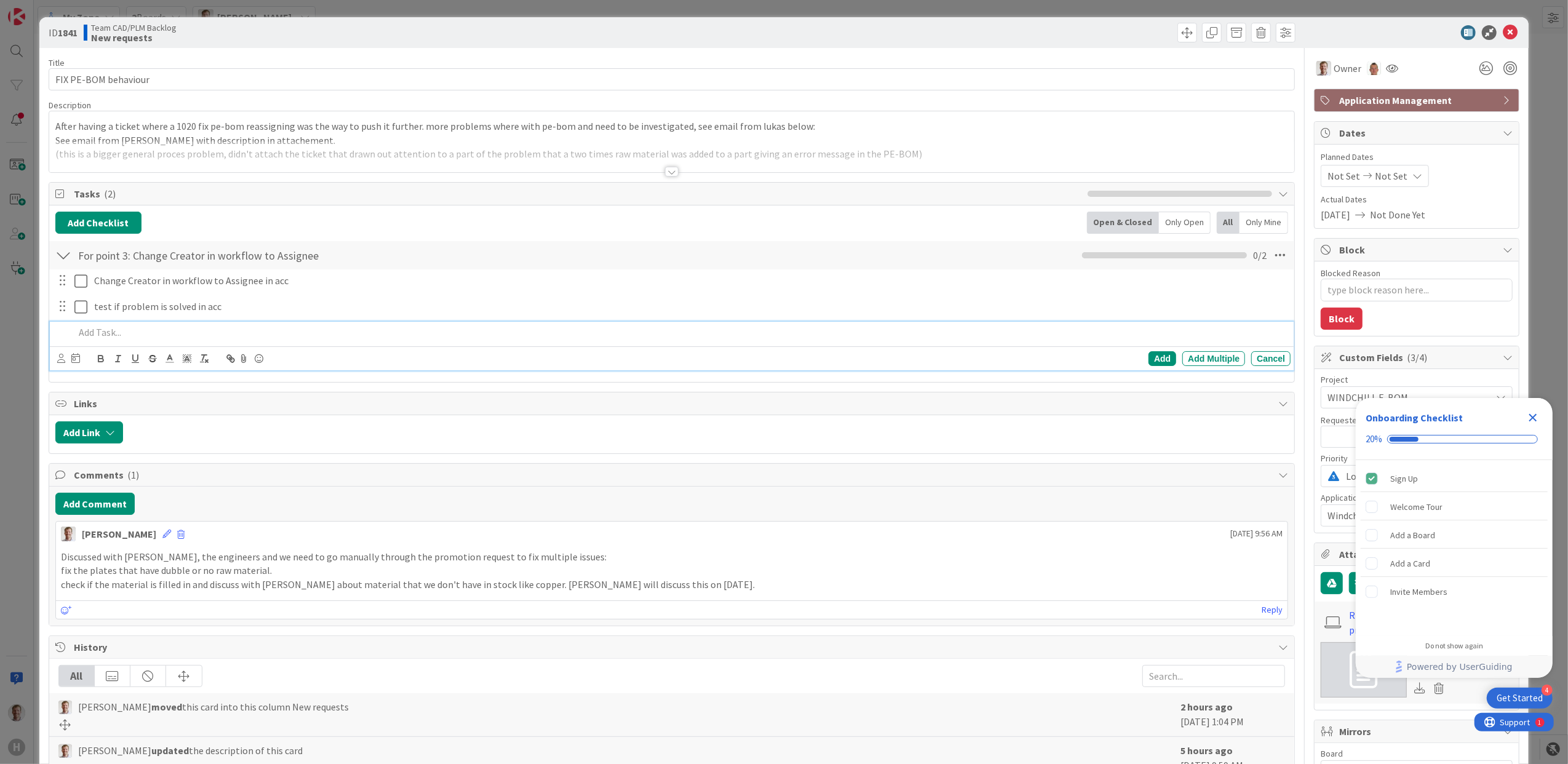
click at [160, 353] on div "Add Add Multiple Cancel" at bounding box center [672, 346] width 1245 height 48
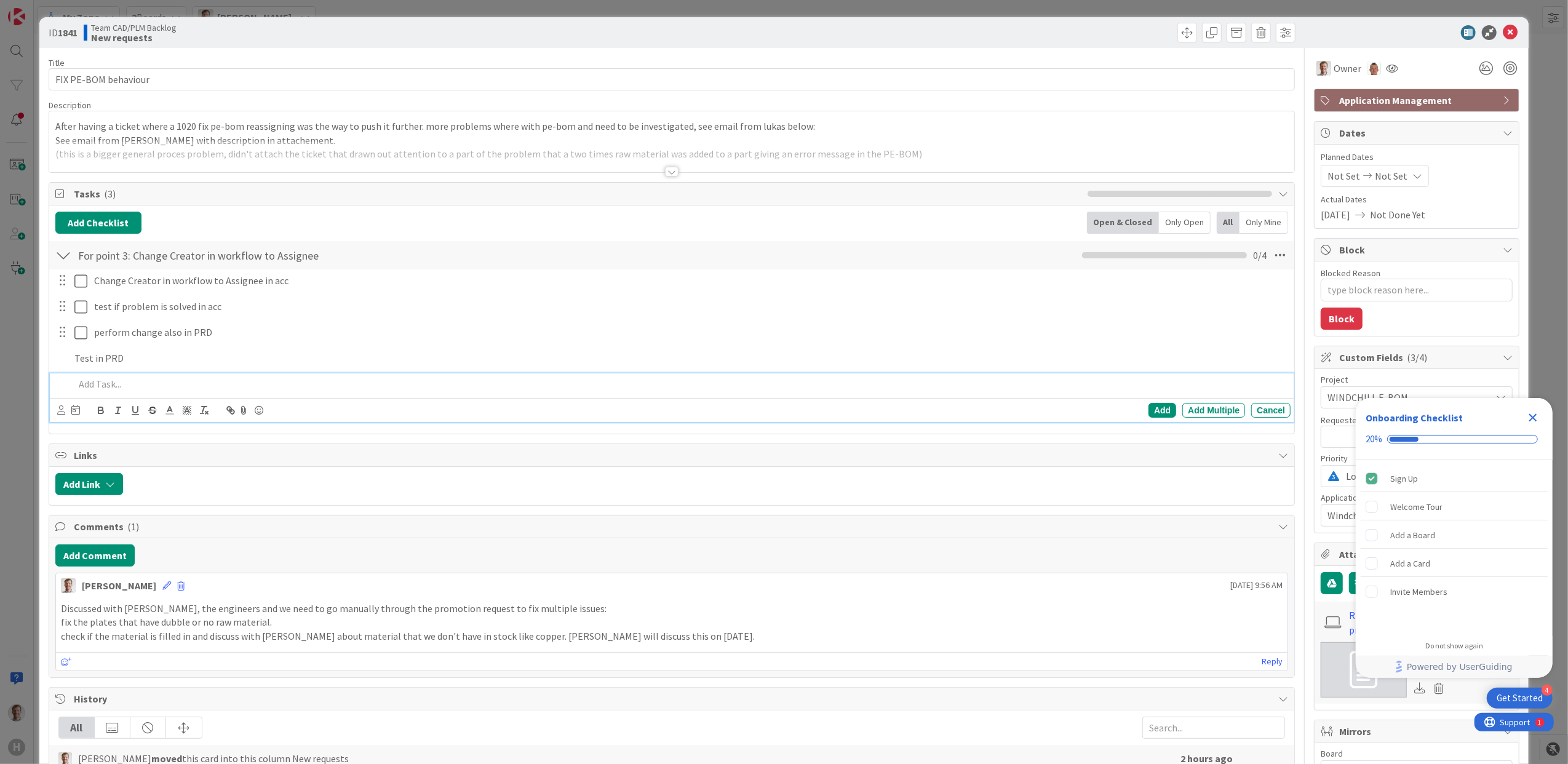
type textarea "x"
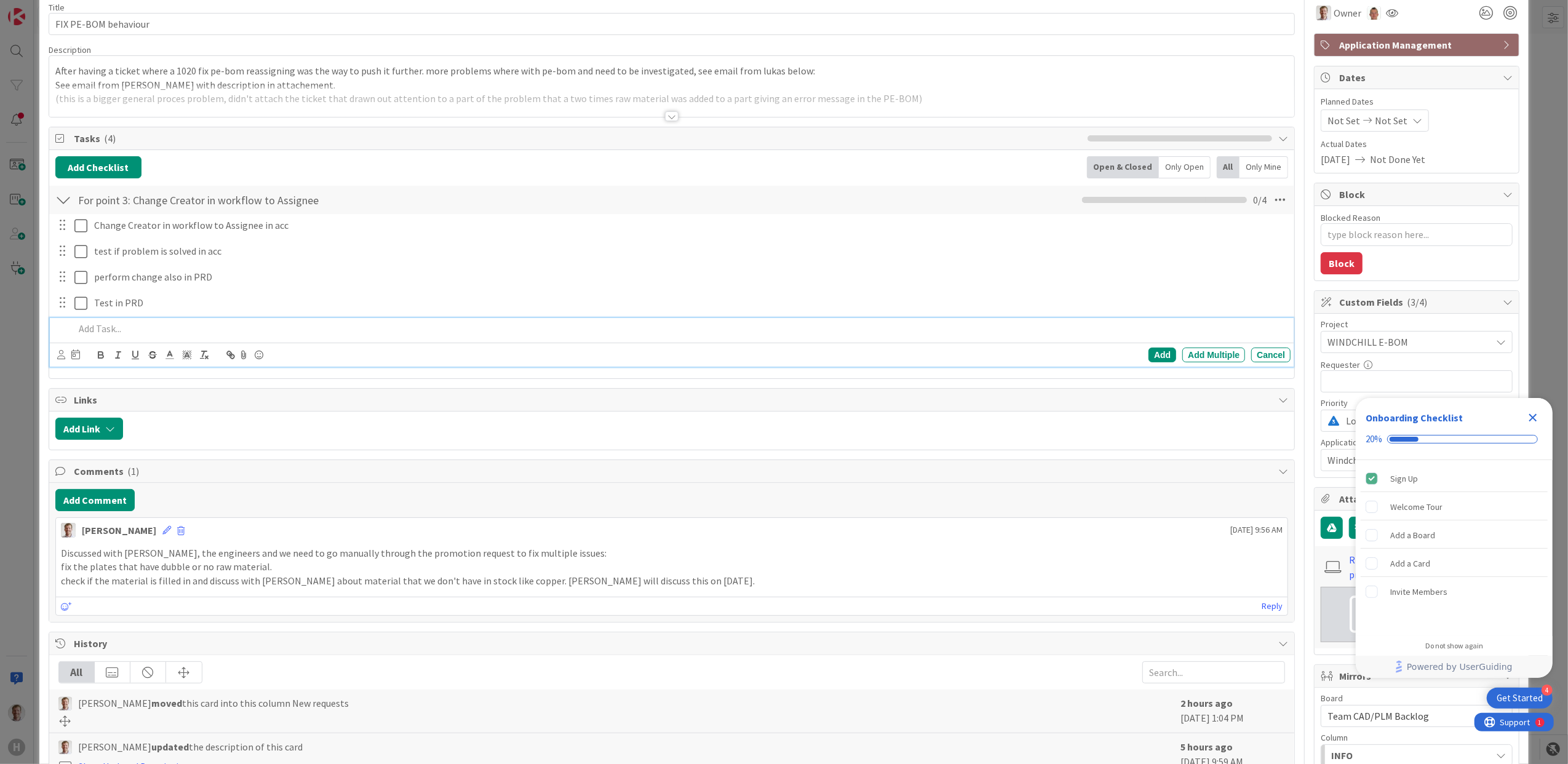
scroll to position [82, 0]
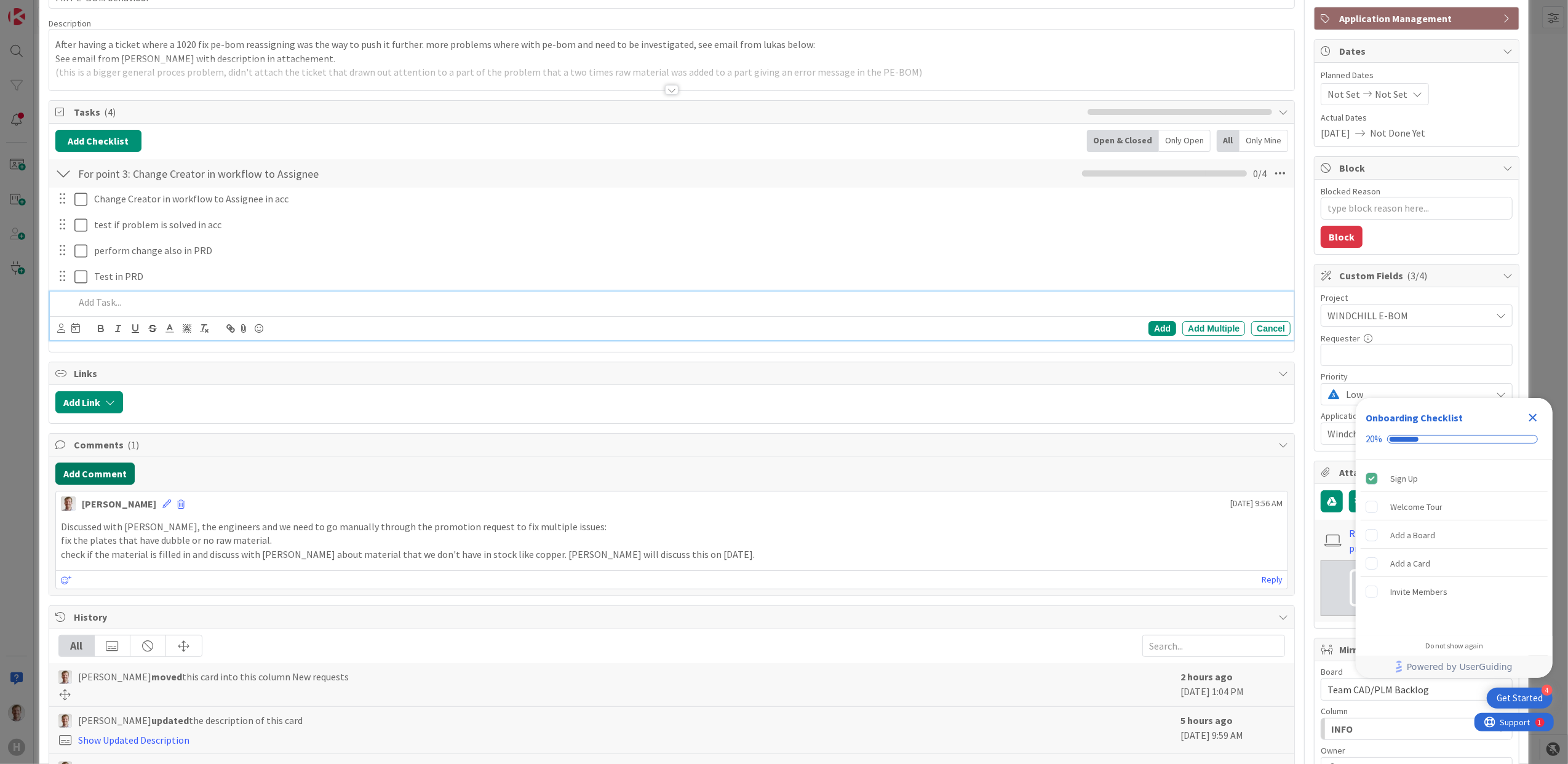
click at [74, 470] on button "Add Comment" at bounding box center [95, 473] width 80 height 22
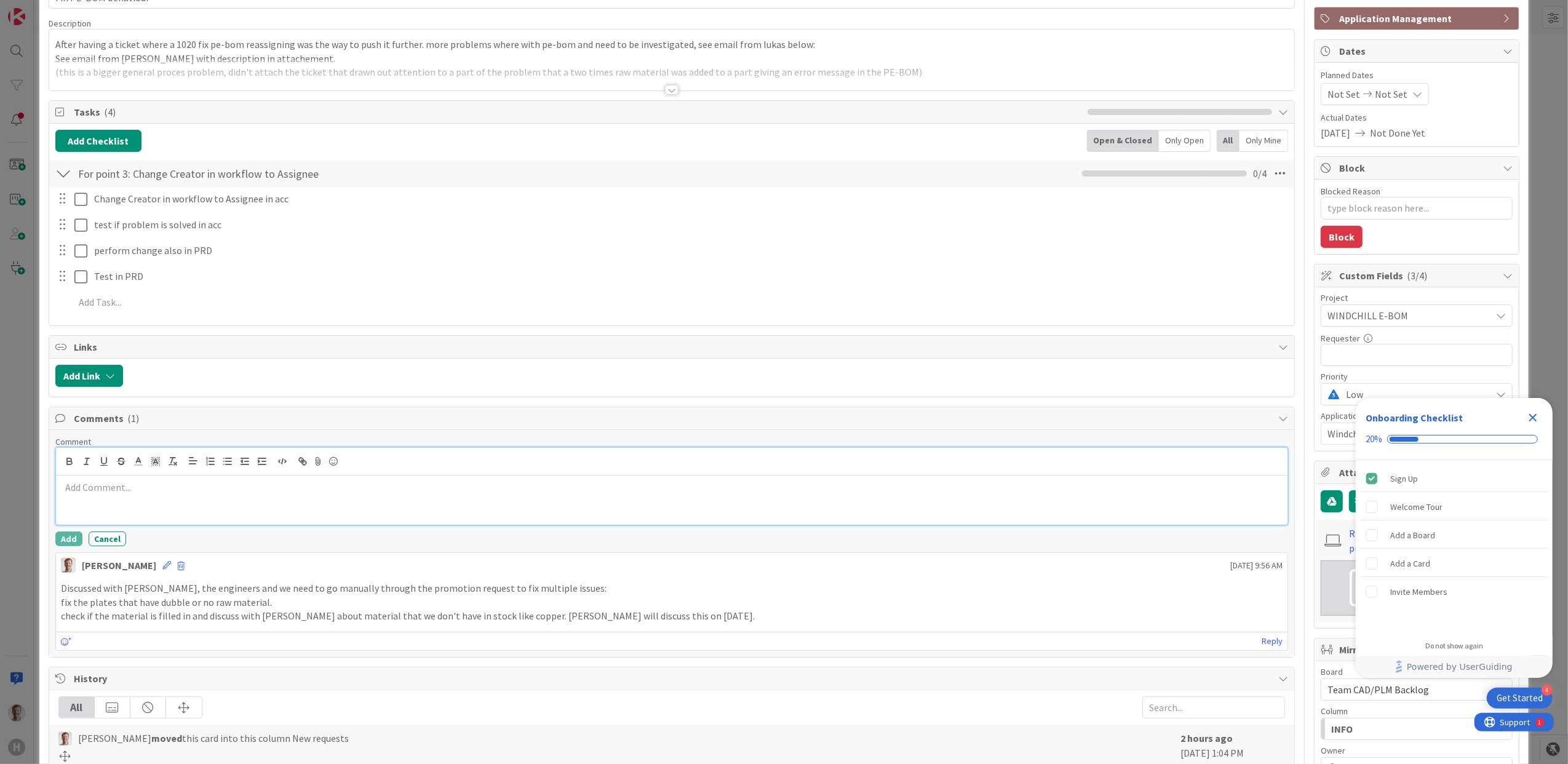
click at [232, 493] on p at bounding box center [672, 488] width 1222 height 15
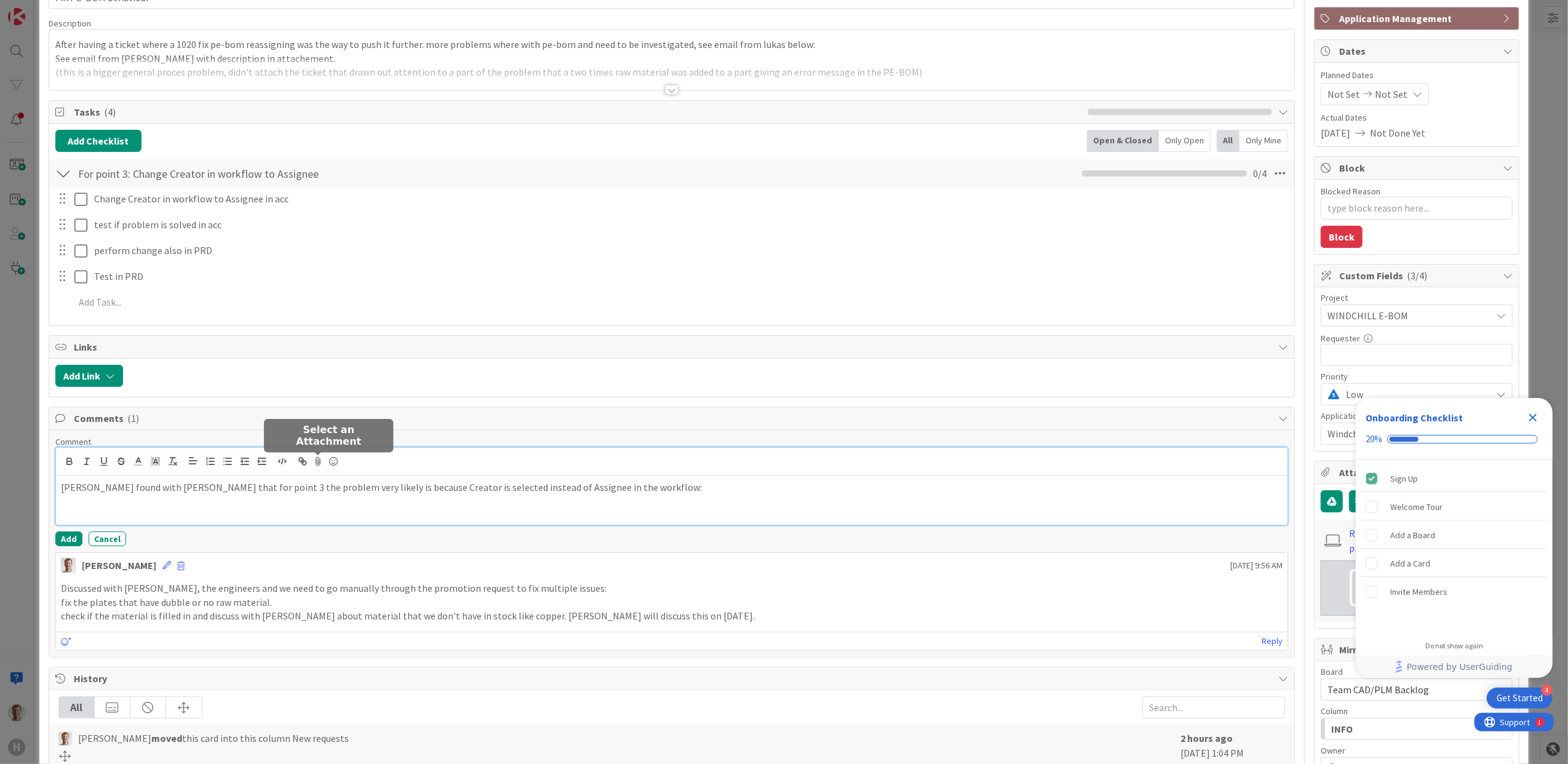
click at [317, 465] on icon at bounding box center [318, 461] width 15 height 17
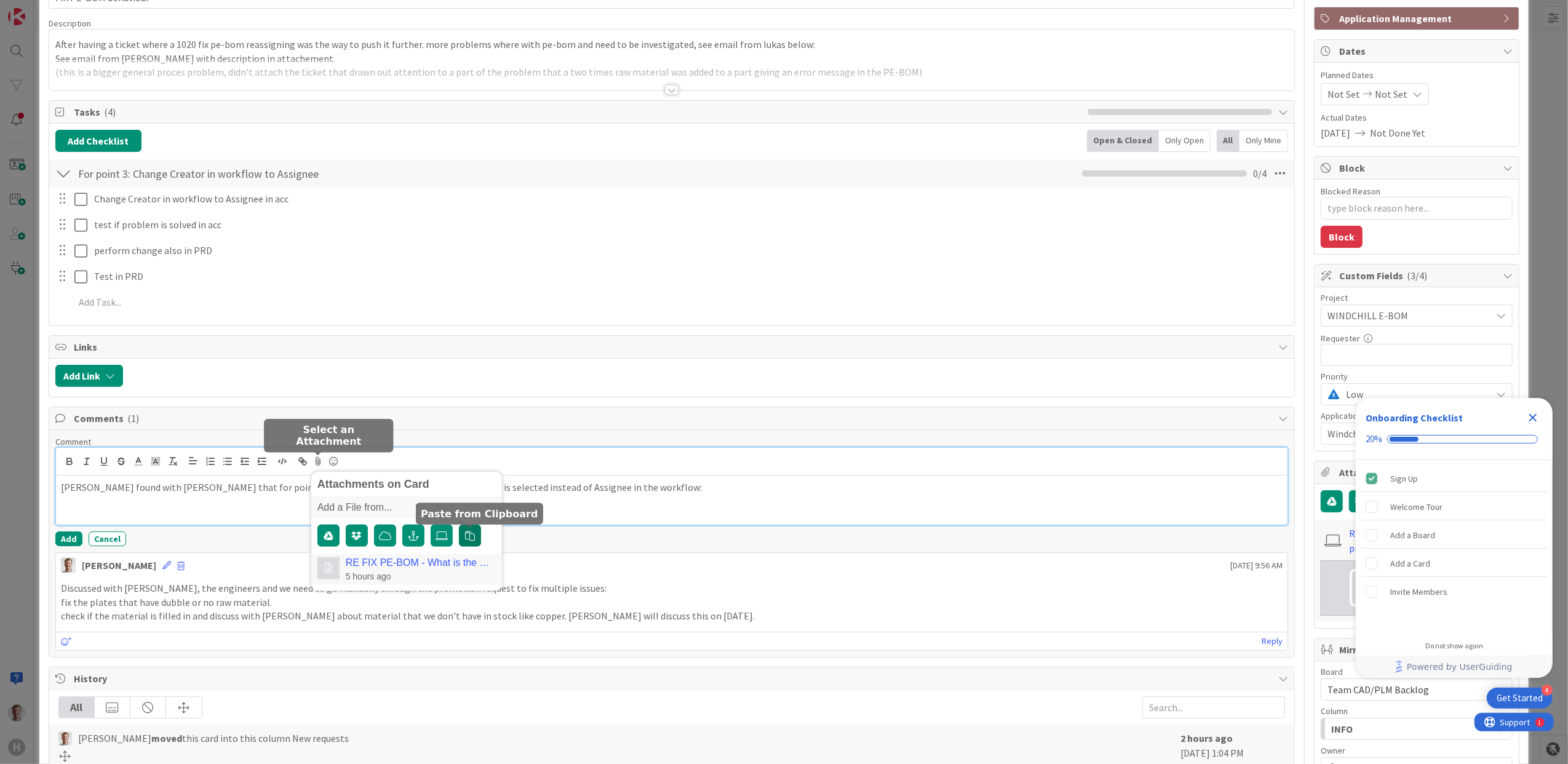
click at [475, 538] on button "button" at bounding box center [470, 535] width 22 height 22
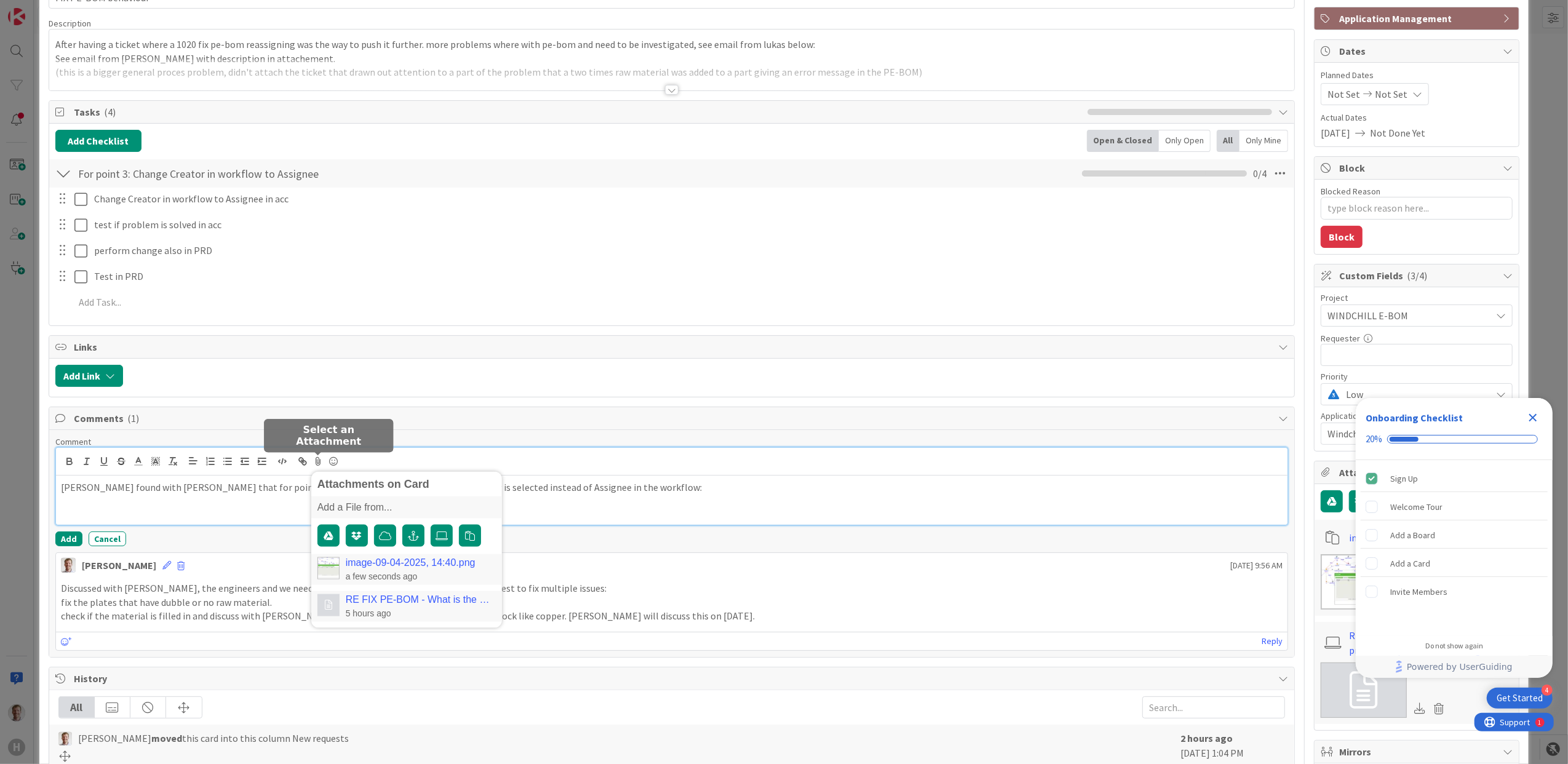
click at [433, 562] on link "image-09-04-2025, 14:40.png" at bounding box center [410, 563] width 130 height 11
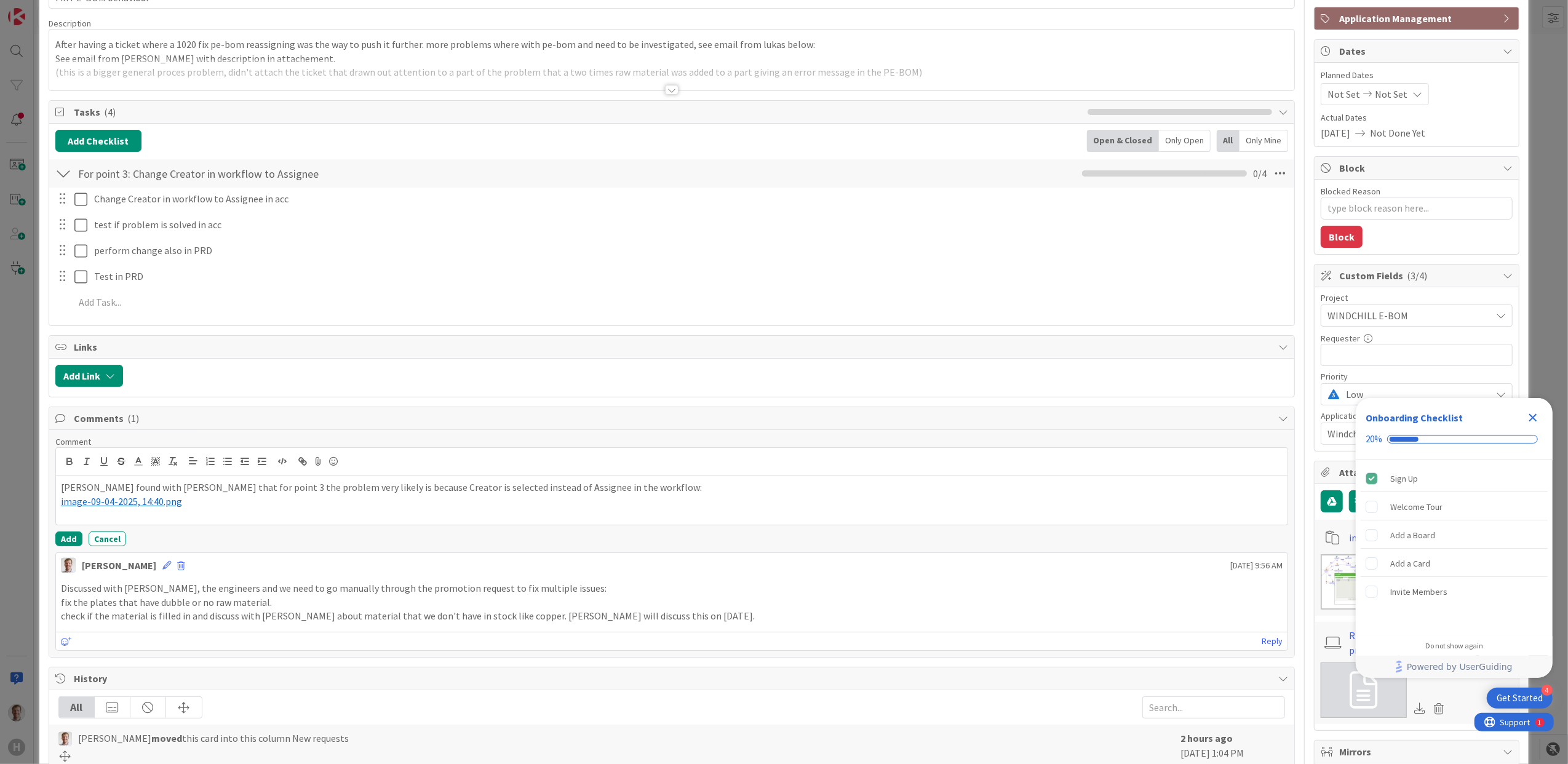
click at [1532, 418] on icon "Close Checklist" at bounding box center [1533, 417] width 15 height 15
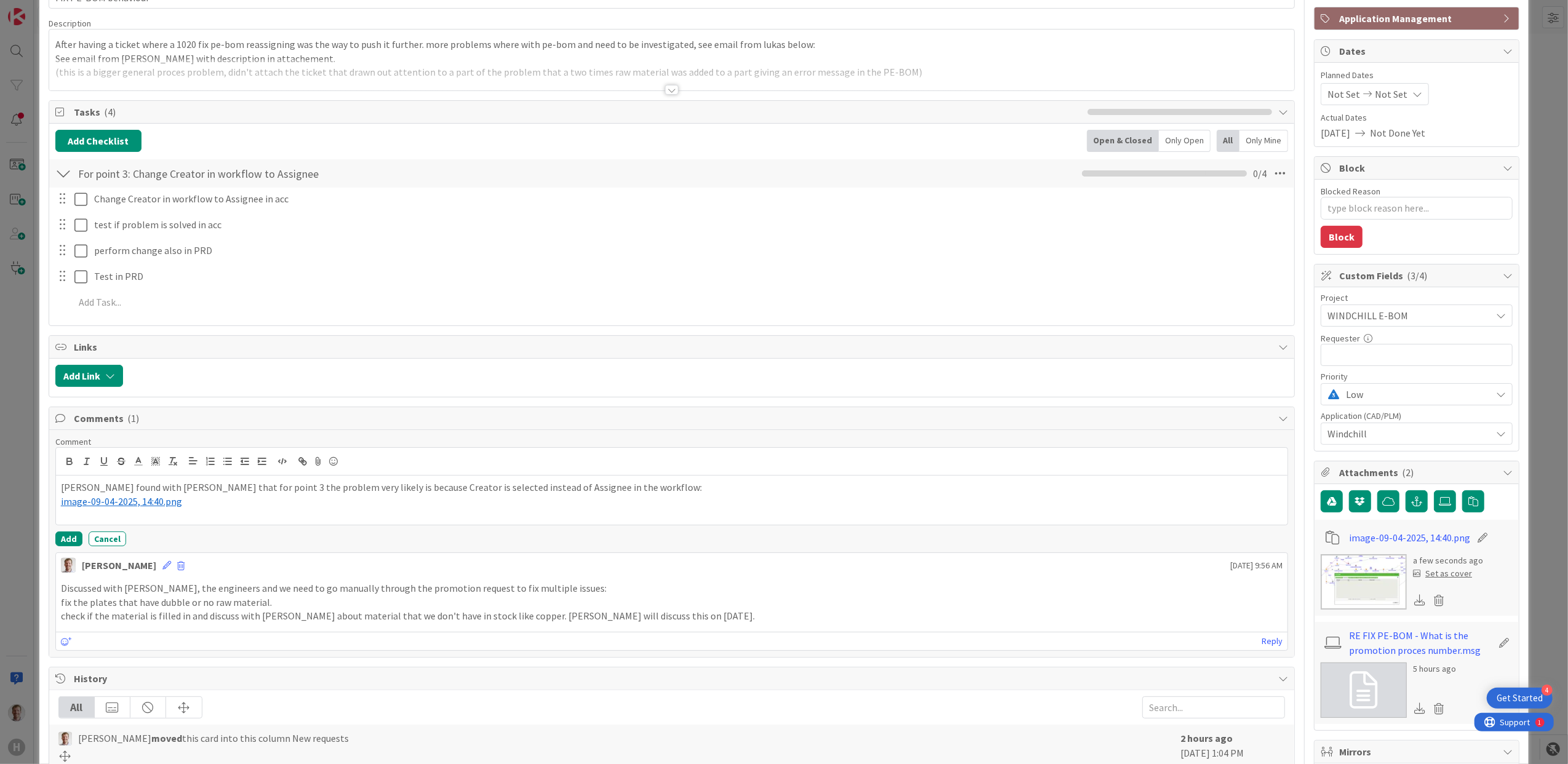
scroll to position [0, 0]
type textarea "x"
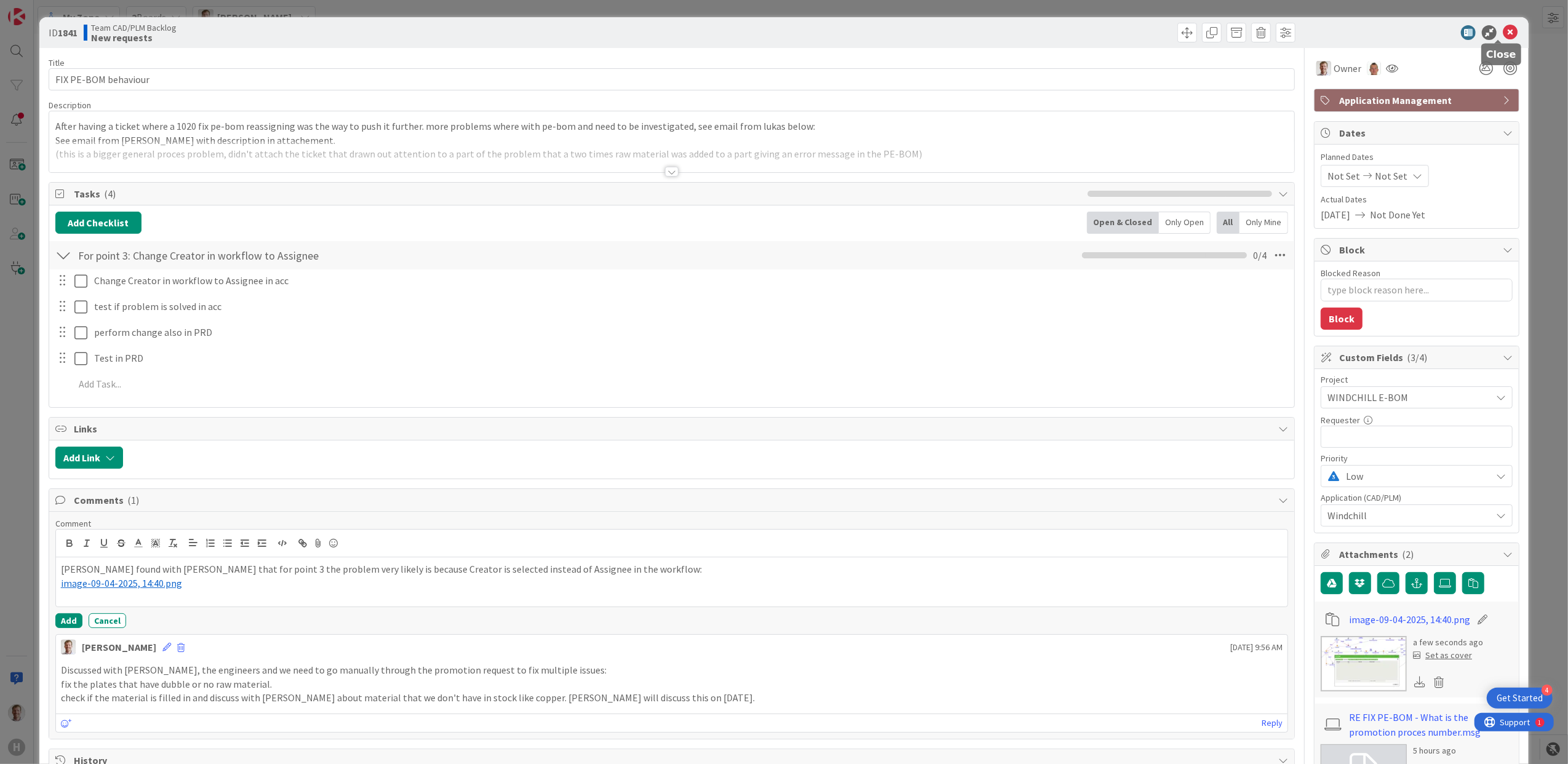
drag, startPoint x: 1500, startPoint y: 32, endPoint x: 965, endPoint y: 172, distance: 553.0
click at [1504, 32] on icon at bounding box center [1511, 32] width 15 height 15
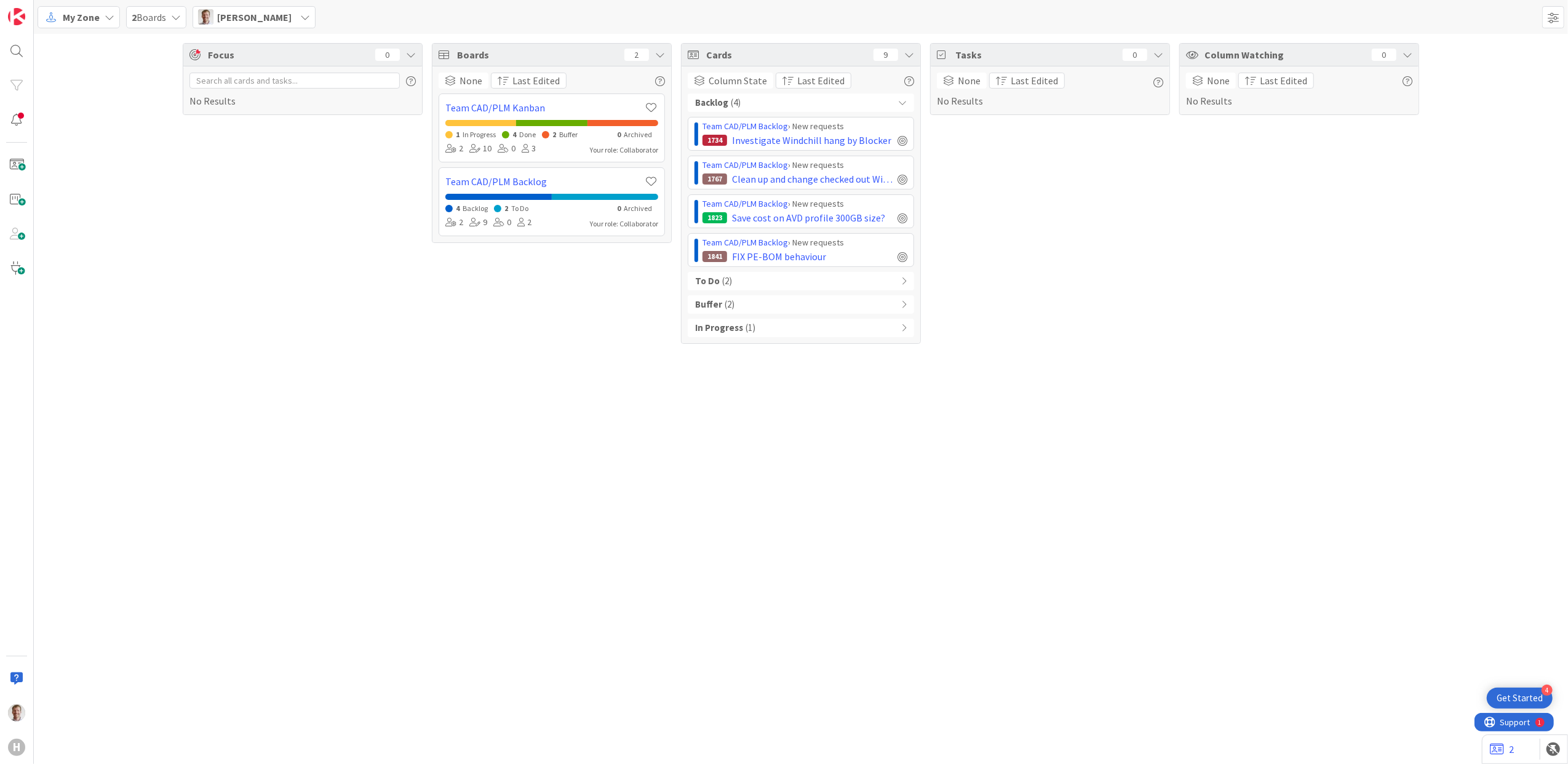
click at [402, 411] on div "Focus 0 No Results Boards 2 None Last Edited Team CAD/PLM Kanban 1 In Progress …" at bounding box center [801, 399] width 1534 height 730
